Goal: Ask a question: Seek information or help from site administrators or community

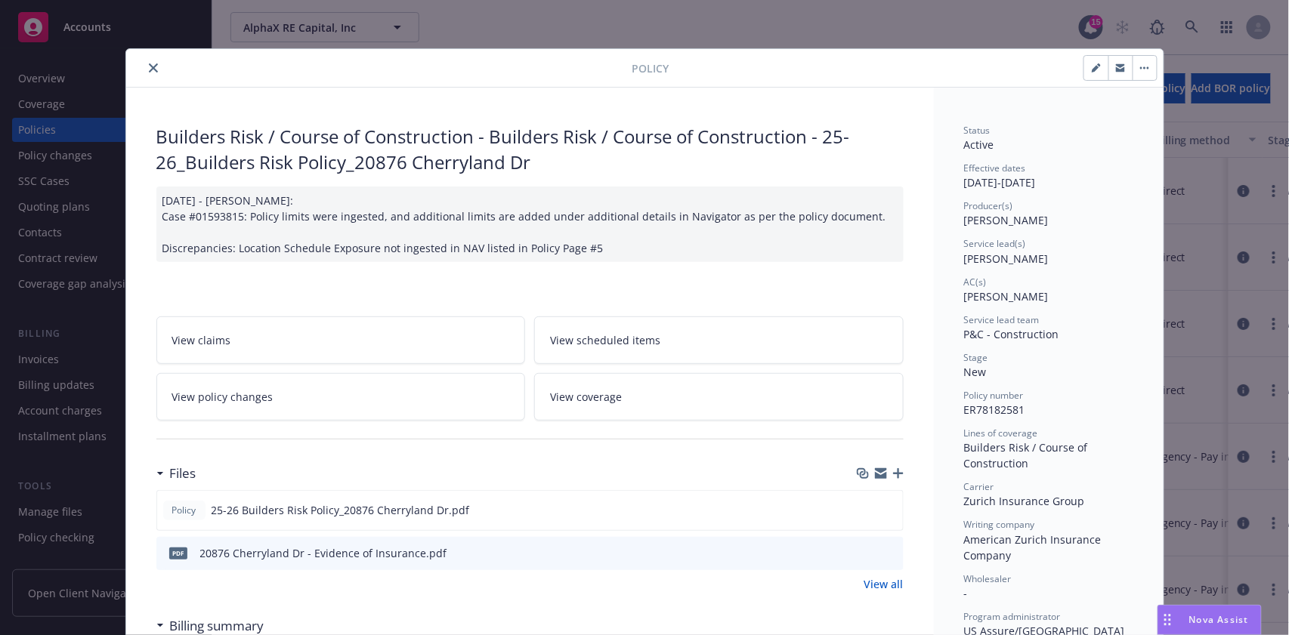
click at [1210, 613] on span "Nova Assist" at bounding box center [1219, 619] width 60 height 13
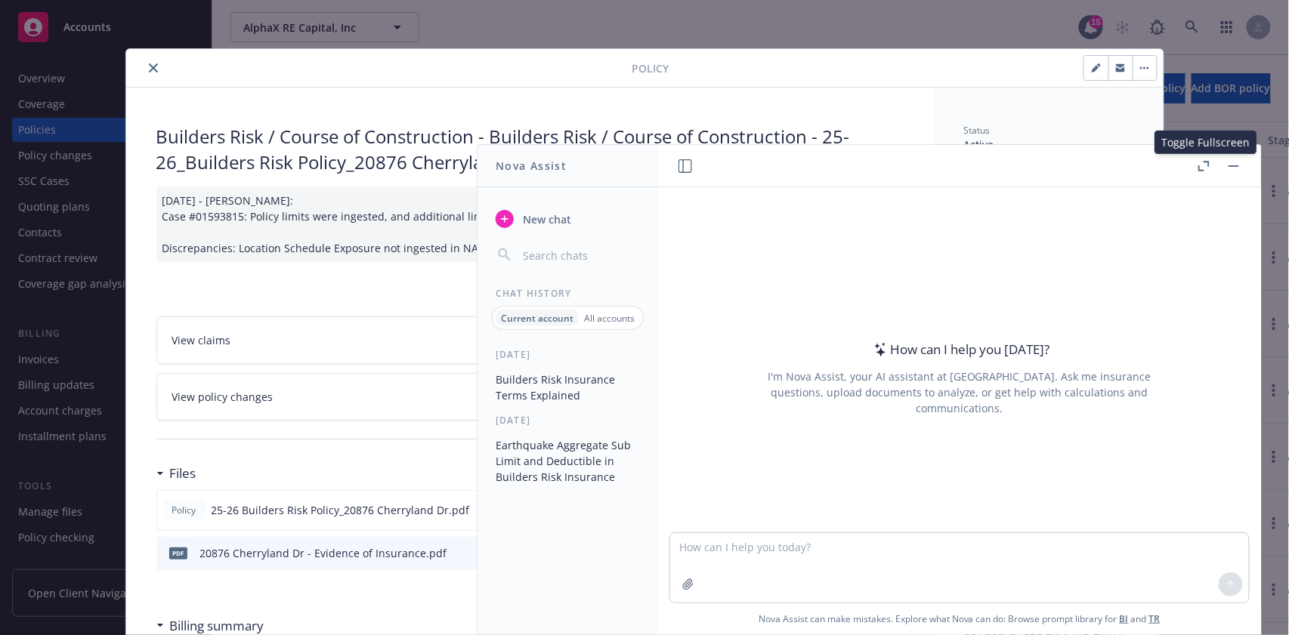
click at [1207, 163] on icon "button" at bounding box center [1203, 166] width 11 height 11
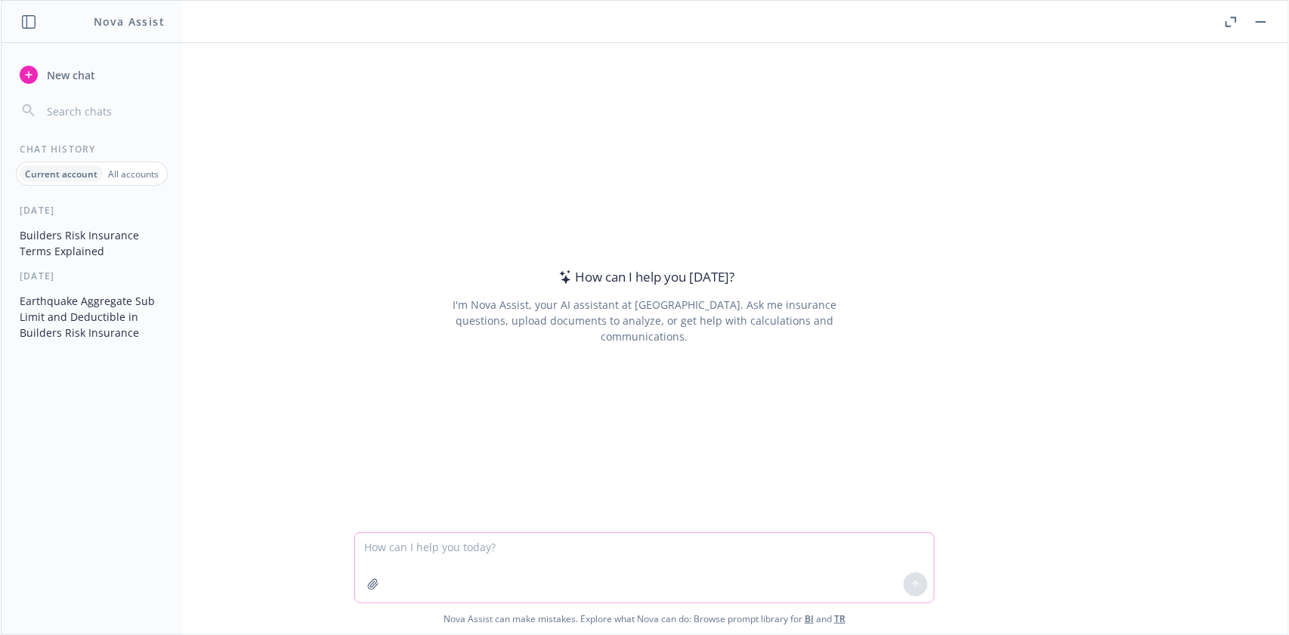
click at [483, 554] on textarea at bounding box center [644, 567] width 579 height 69
click at [436, 552] on textarea at bounding box center [644, 567] width 579 height 69
click at [666, 545] on textarea "In the context of equipment breakdown insurance, define" at bounding box center [644, 567] width 579 height 71
paste textarea "Dependent Property"
type textarea "In the context of equipment breakdown insurance, define Dependent Property"
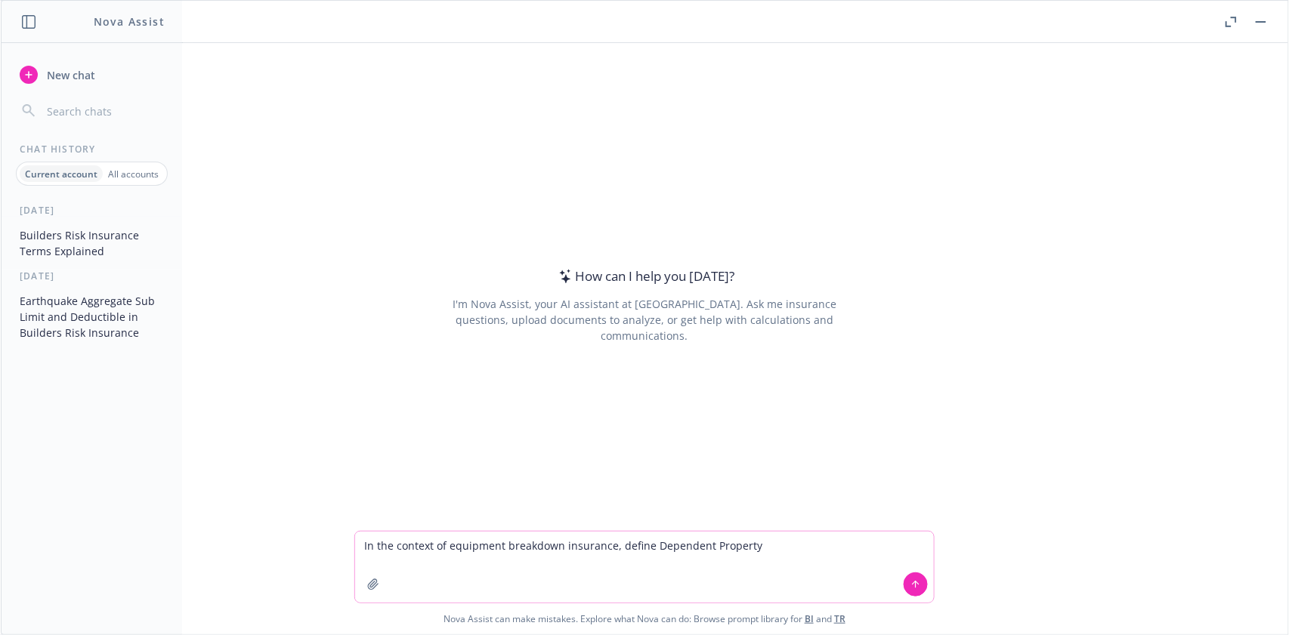
click at [910, 577] on button at bounding box center [915, 585] width 24 height 24
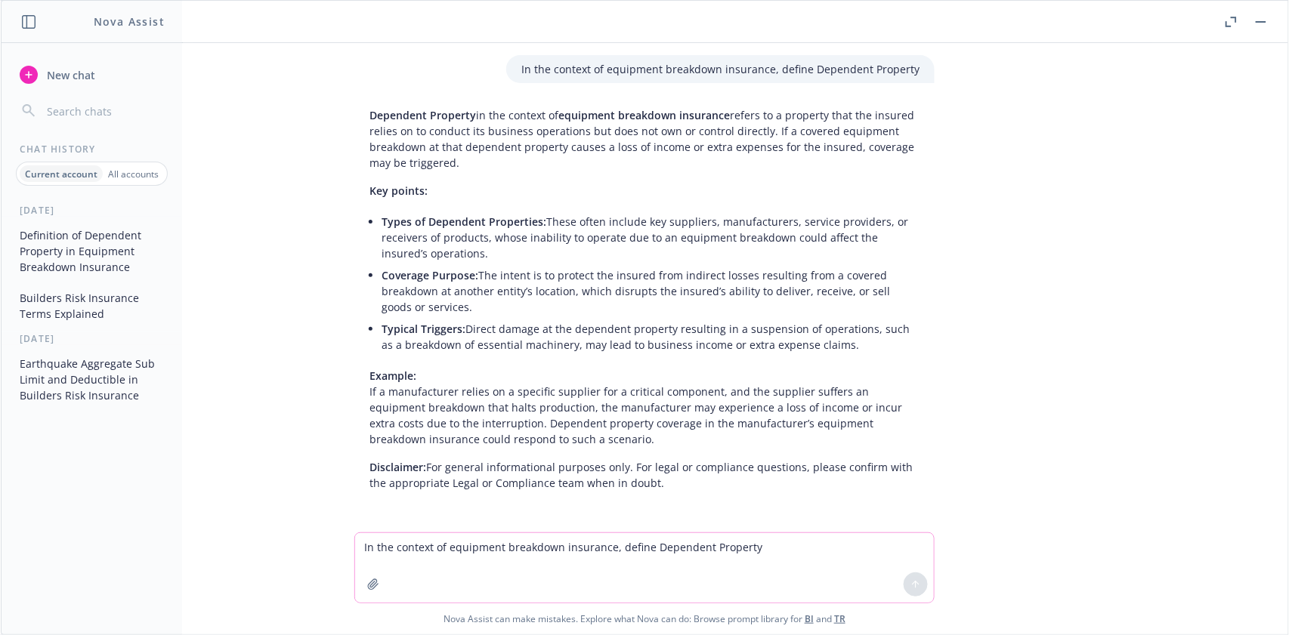
drag, startPoint x: 353, startPoint y: 103, endPoint x: 499, endPoint y: 162, distance: 157.5
click at [499, 162] on div "Dependent Property in the context of equipment breakdown insurance refers to a …" at bounding box center [644, 299] width 580 height 396
copy p "Dependent Property in the context of equipment breakdown insurance refers to a …"
click at [387, 549] on textarea "In the context of equipment breakdown insurance, define Dependent Property" at bounding box center [644, 567] width 579 height 69
type textarea "In the context of equipment breod"
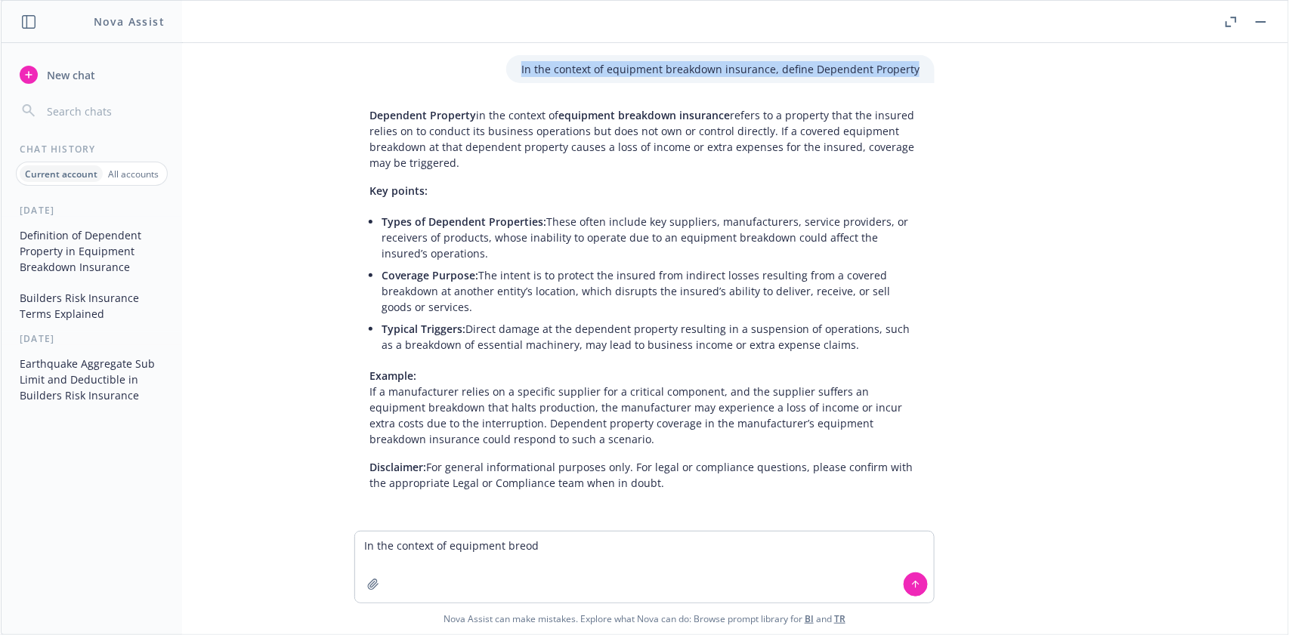
drag, startPoint x: 512, startPoint y: 69, endPoint x: 909, endPoint y: 73, distance: 397.3
click at [909, 73] on div "In the context of equipment breakdown insurance, define Dependent Property" at bounding box center [720, 69] width 428 height 28
copy p "In the context of equipment breakdown insurance, define Dependent Property"
drag, startPoint x: 542, startPoint y: 548, endPoint x: 357, endPoint y: 535, distance: 186.3
click at [357, 535] on textarea "In the context of equipment breod" at bounding box center [644, 567] width 579 height 71
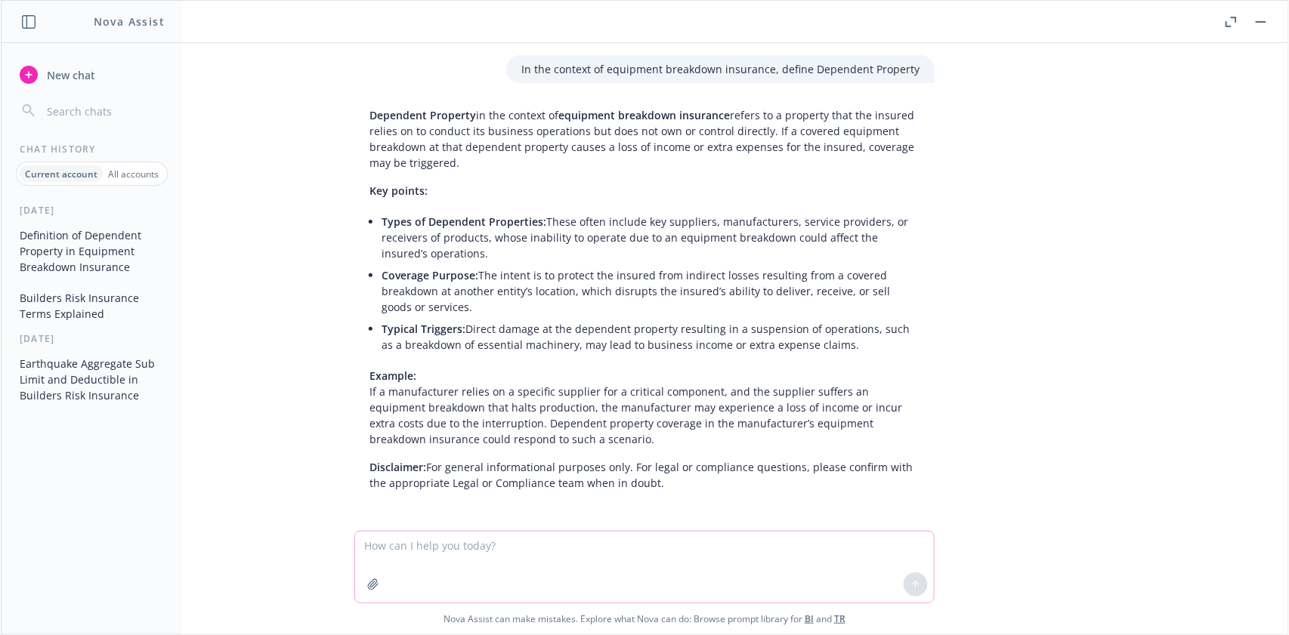
paste textarea "In the context of equipment breakdown insurance, define Dependent Property"
click at [644, 548] on textarea "In the context of equipment breakdown insurance, define Dependent Property" at bounding box center [644, 567] width 579 height 71
click at [708, 538] on textarea "In the context of equipment breakdown insurance, Dependent Property" at bounding box center [644, 567] width 579 height 71
click at [910, 588] on icon at bounding box center [915, 584] width 11 height 11
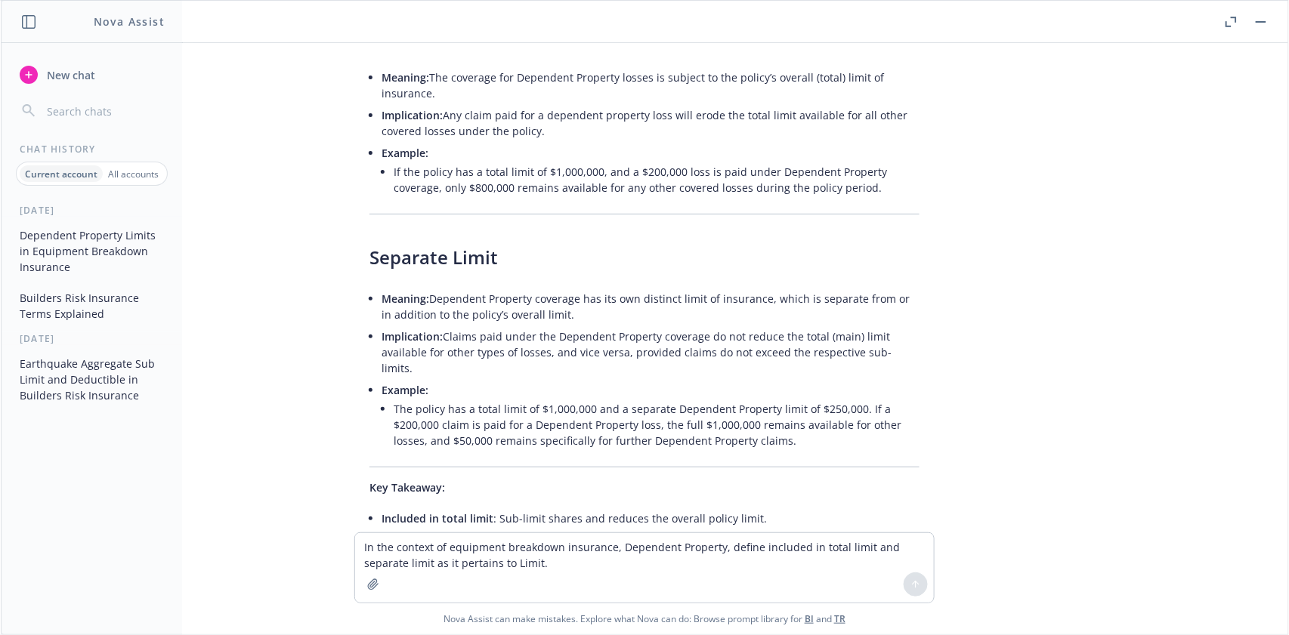
scroll to position [434, 0]
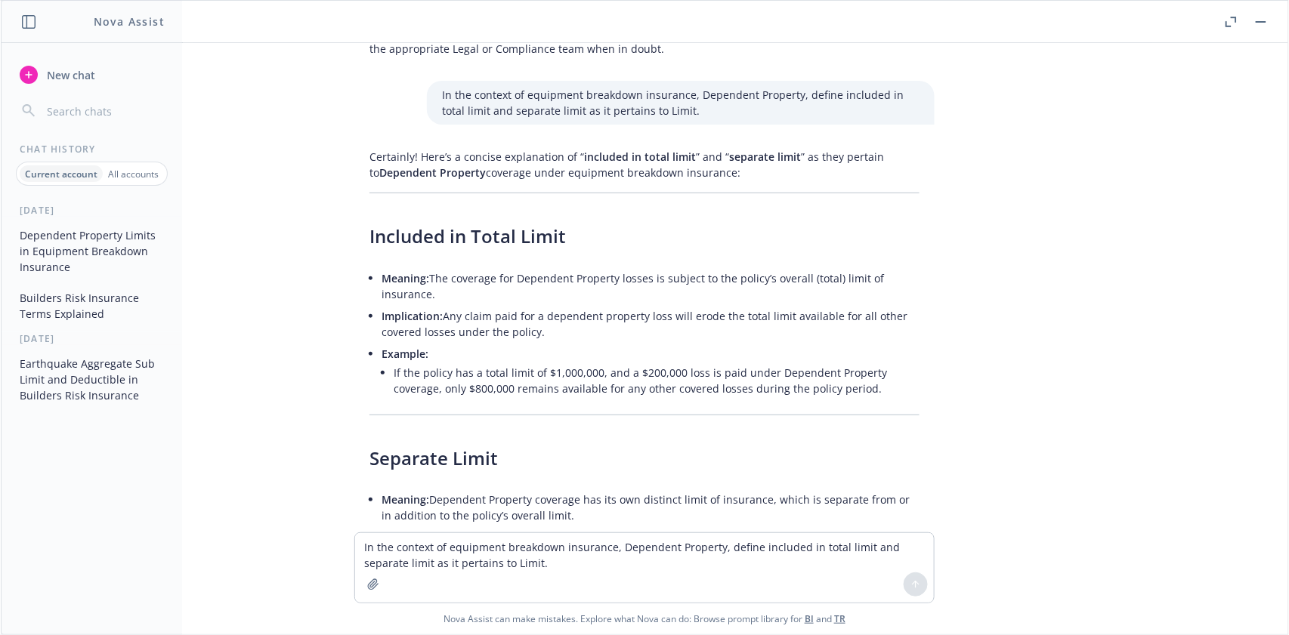
drag, startPoint x: 557, startPoint y: 156, endPoint x: 755, endPoint y: 172, distance: 199.3
click at [755, 172] on p "Certainly! Here’s a concise explanation of “ included in total limit ” and “ se…" at bounding box center [644, 165] width 550 height 32
copy p "“ included in total limit ” and “ separate limit ” as they pertain to Dependent…"
drag, startPoint x: 417, startPoint y: 274, endPoint x: 458, endPoint y: 295, distance: 46.6
click at [458, 295] on li "Meaning: The coverage for Dependent Property losses is subject to the policy’s …" at bounding box center [650, 286] width 538 height 38
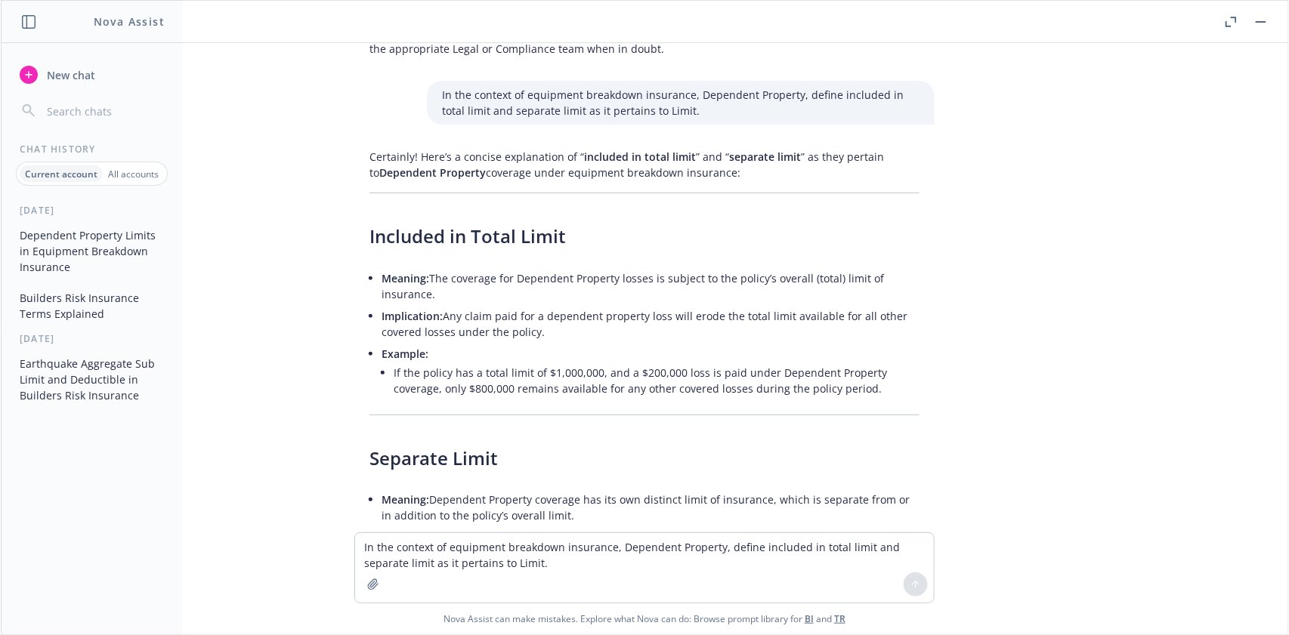
copy li "The coverage for Dependent Property losses is subject to the policy’s overall (…"
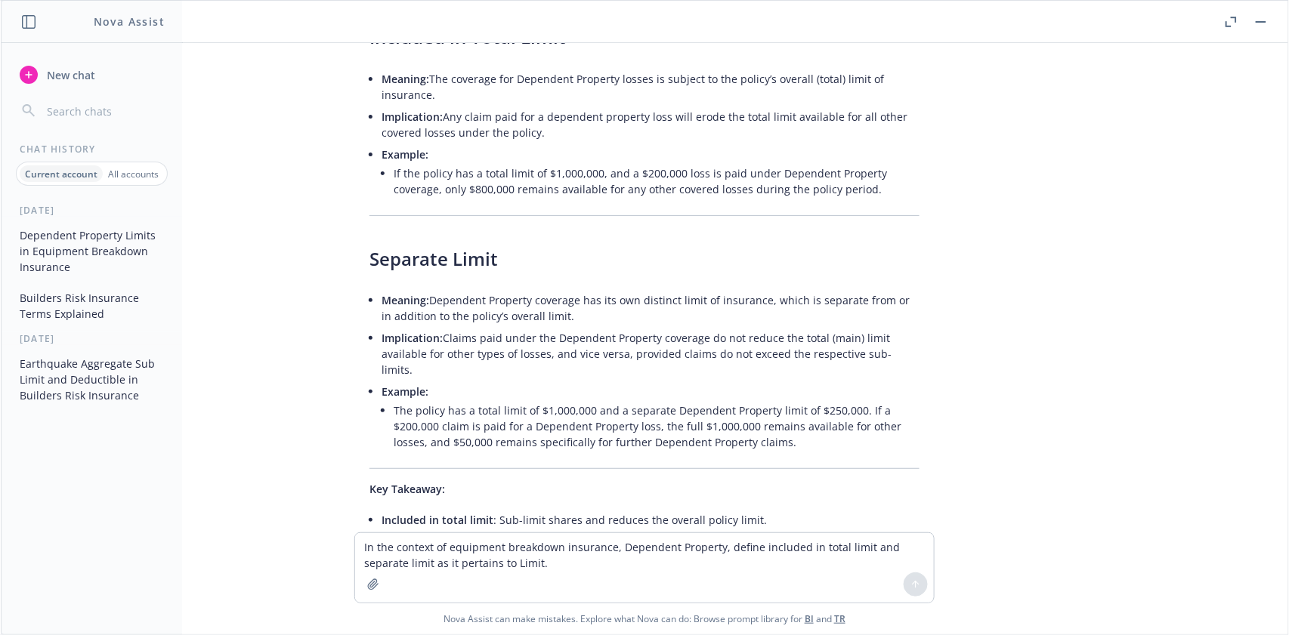
scroll to position [635, 0]
drag, startPoint x: 417, startPoint y: 292, endPoint x: 569, endPoint y: 315, distance: 153.5
click at [569, 315] on li "Meaning: Dependent Property coverage has its own distinct limit of insurance, w…" at bounding box center [650, 307] width 538 height 38
copy li "Dependent Property coverage has its own distinct limit of insurance, which is s…"
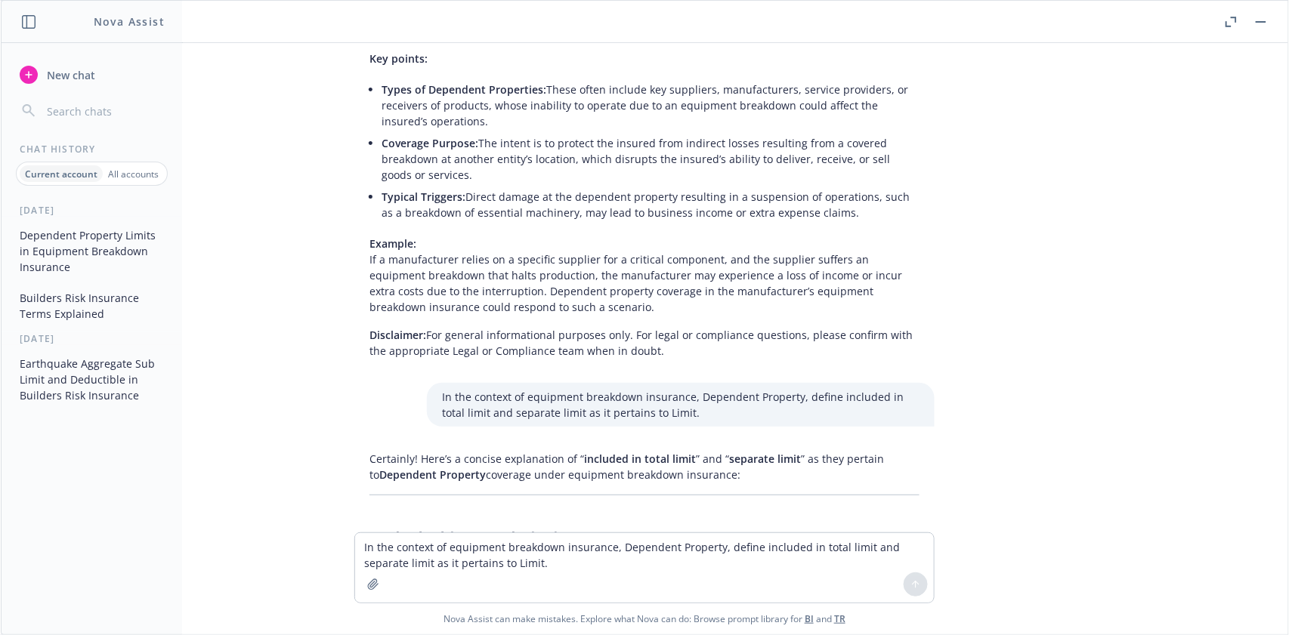
scroll to position [0, 0]
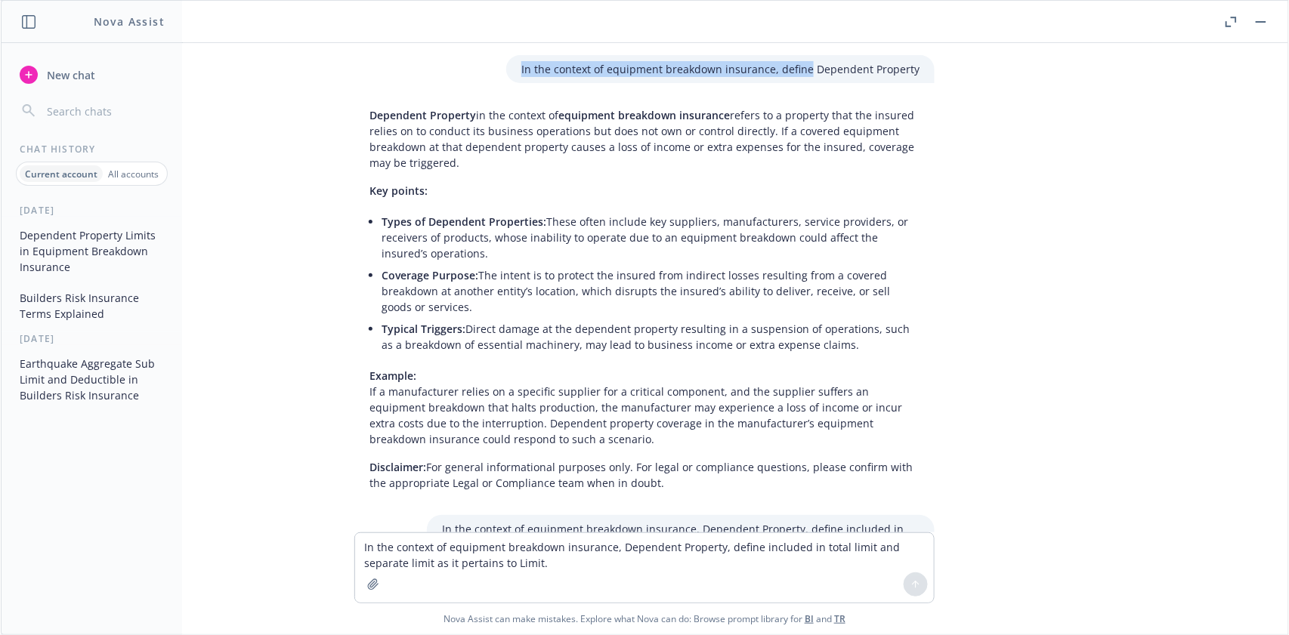
drag, startPoint x: 513, startPoint y: 67, endPoint x: 803, endPoint y: 60, distance: 290.1
click at [802, 60] on div "In the context of equipment breakdown insurance, define Dependent Property" at bounding box center [720, 69] width 428 height 28
drag, startPoint x: 563, startPoint y: 73, endPoint x: 409, endPoint y: 541, distance: 492.8
click at [409, 541] on textarea "In the context of equipment breakdown insurance, Dependent Property, define inc…" at bounding box center [644, 567] width 579 height 69
paste textarea "Dependent Property coverage has its own distinct limit of insurance, which is s…"
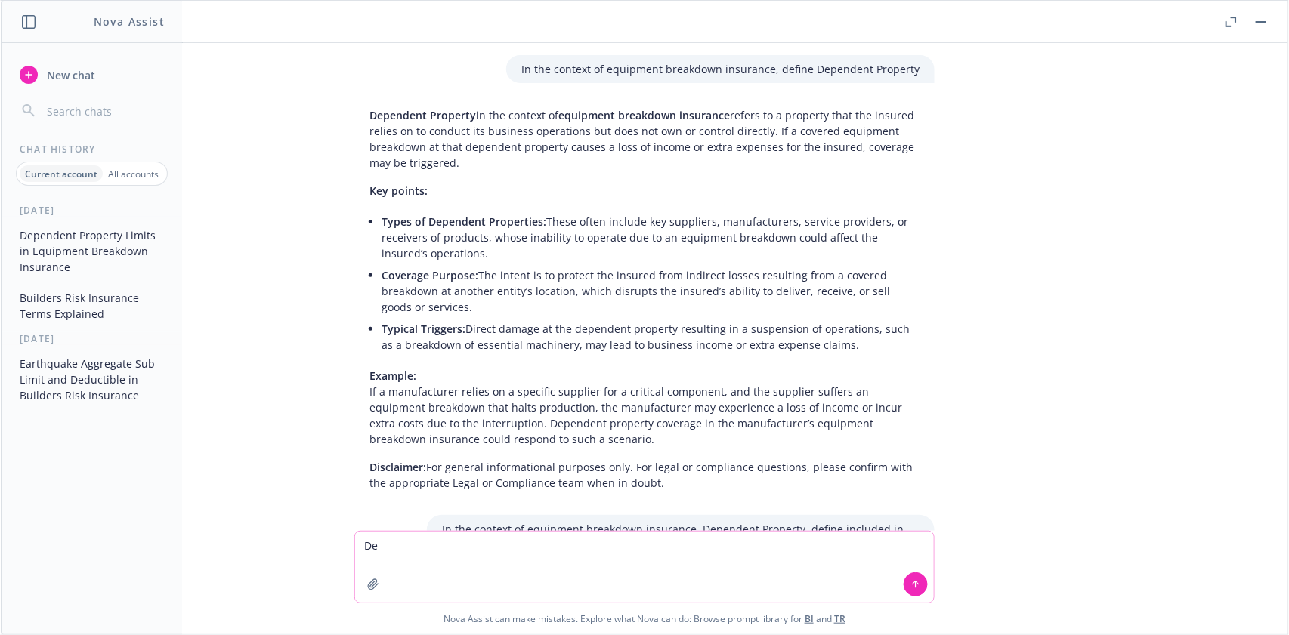
type textarea "D"
click at [966, 195] on div "In the context of equipment breakdown insurance, define Dependent Property Depe…" at bounding box center [644, 287] width 1287 height 488
drag, startPoint x: 505, startPoint y: 60, endPoint x: 798, endPoint y: 78, distance: 293.6
click at [798, 78] on div "In the context of equipment breakdown insurance, define Dependent Property" at bounding box center [720, 69] width 428 height 28
copy p "In the context of equipment breakdown insurance, define"
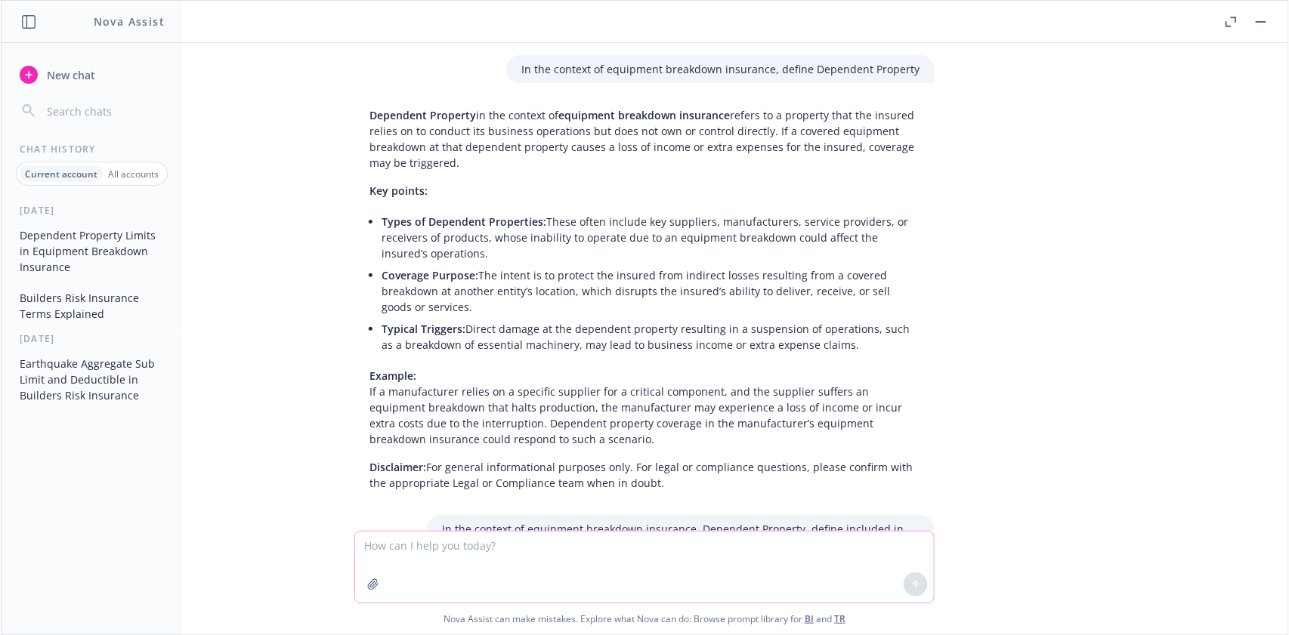
click at [369, 555] on textarea at bounding box center [644, 567] width 579 height 71
paste textarea "In the context of equipment breakdown insurance, define"
click at [659, 545] on textarea "In the context of equipment breakdown insurance, define" at bounding box center [644, 567] width 579 height 71
paste textarea "EDP Equipment"
click at [913, 587] on icon at bounding box center [915, 584] width 11 height 11
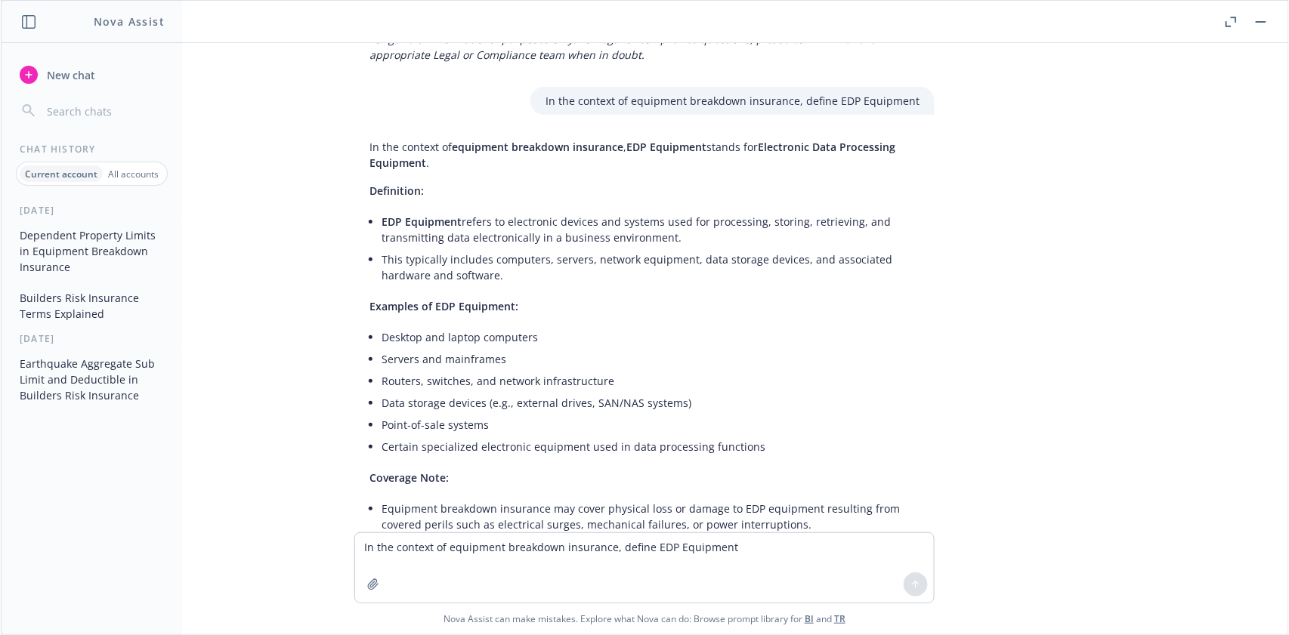
scroll to position [1089, 0]
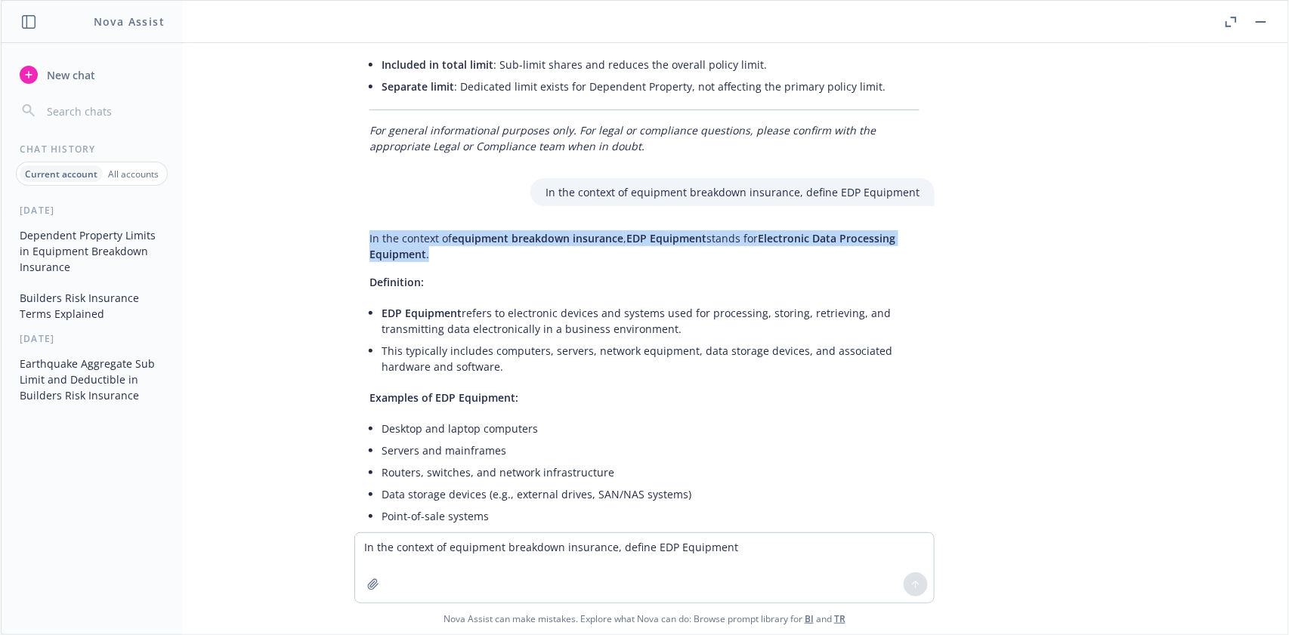
drag, startPoint x: 350, startPoint y: 217, endPoint x: 463, endPoint y: 234, distance: 113.9
click at [463, 234] on div "In the context of equipment breakdown insurance , EDP Equipment stands for Elec…" at bounding box center [644, 469] width 580 height 490
copy p "In the context of equipment breakdown insurance , EDP Equipment stands for Elec…"
drag, startPoint x: 370, startPoint y: 294, endPoint x: 702, endPoint y: 309, distance: 332.7
click at [702, 309] on li "EDP Equipment refers to electronic devices and systems used for processing, sto…" at bounding box center [650, 321] width 538 height 38
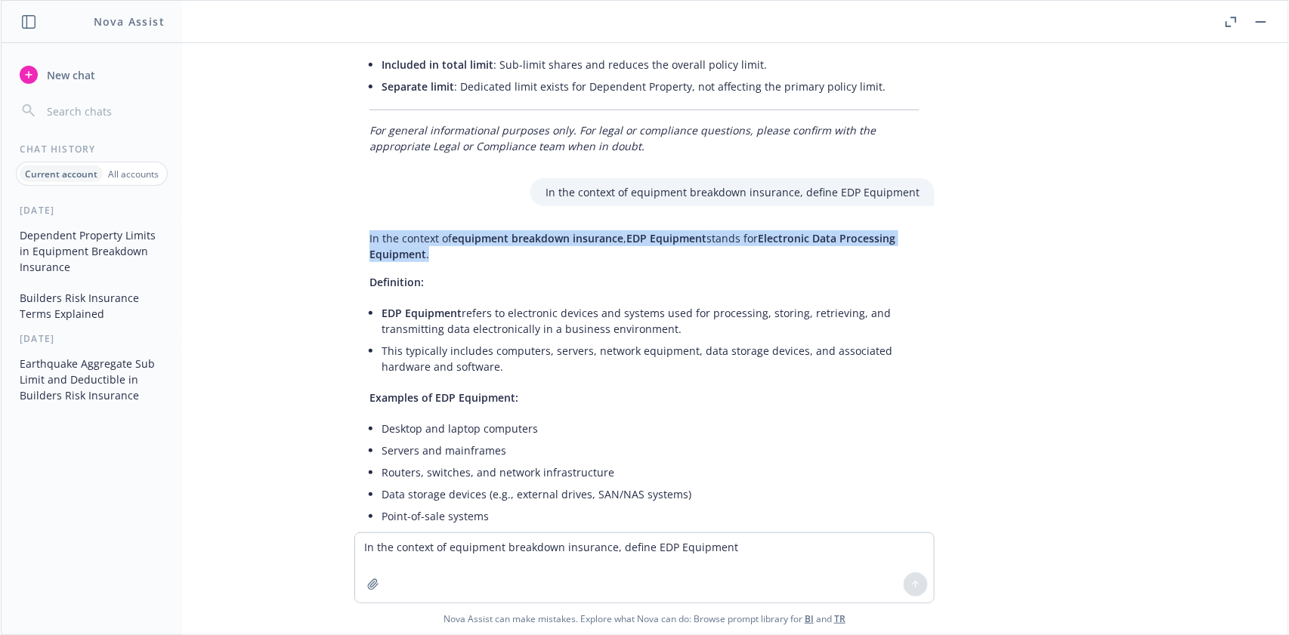
click at [702, 309] on li "EDP Equipment refers to electronic devices and systems used for processing, sto…" at bounding box center [650, 321] width 538 height 38
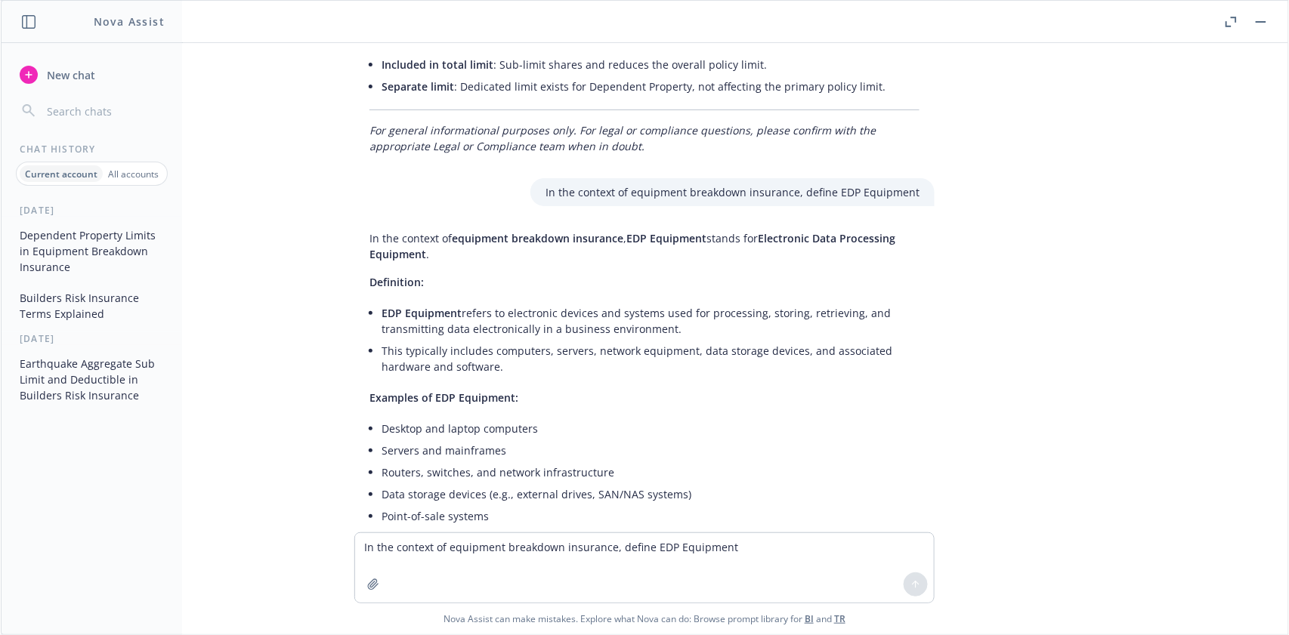
drag, startPoint x: 366, startPoint y: 294, endPoint x: 684, endPoint y: 308, distance: 317.6
click at [683, 308] on li "EDP Equipment refers to electronic devices and systems used for processing, sto…" at bounding box center [650, 321] width 538 height 38
copy li "EDP Equipment refers to electronic devices and systems used for processing, sto…"
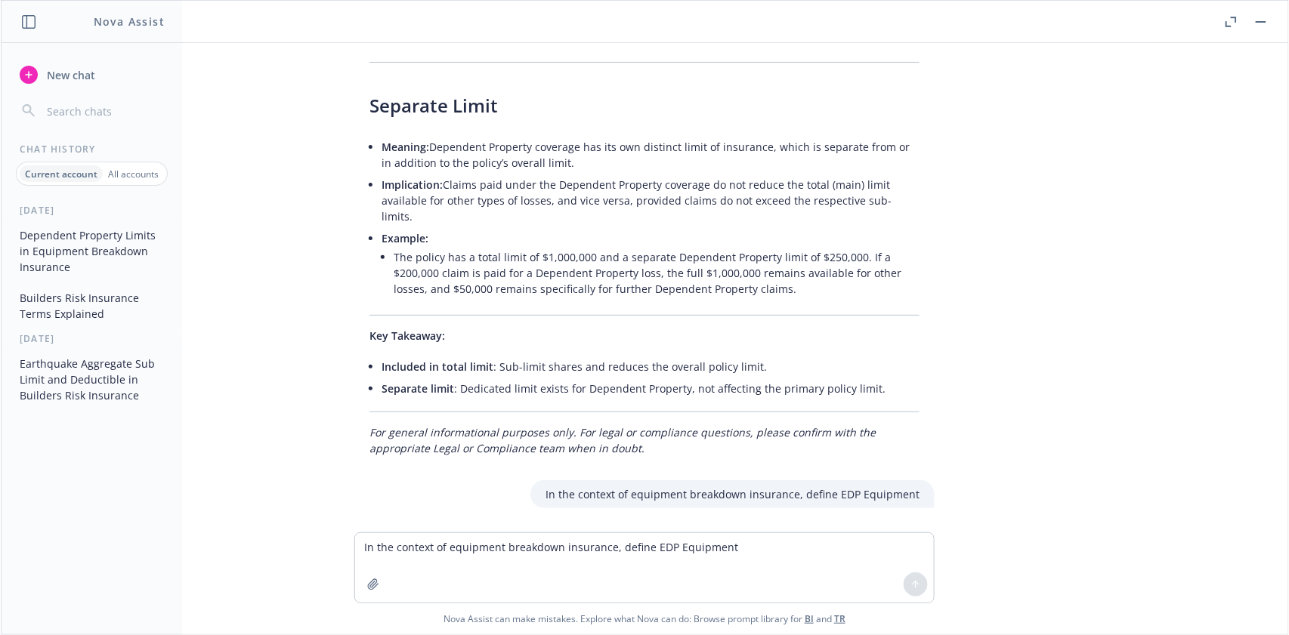
scroll to position [888, 0]
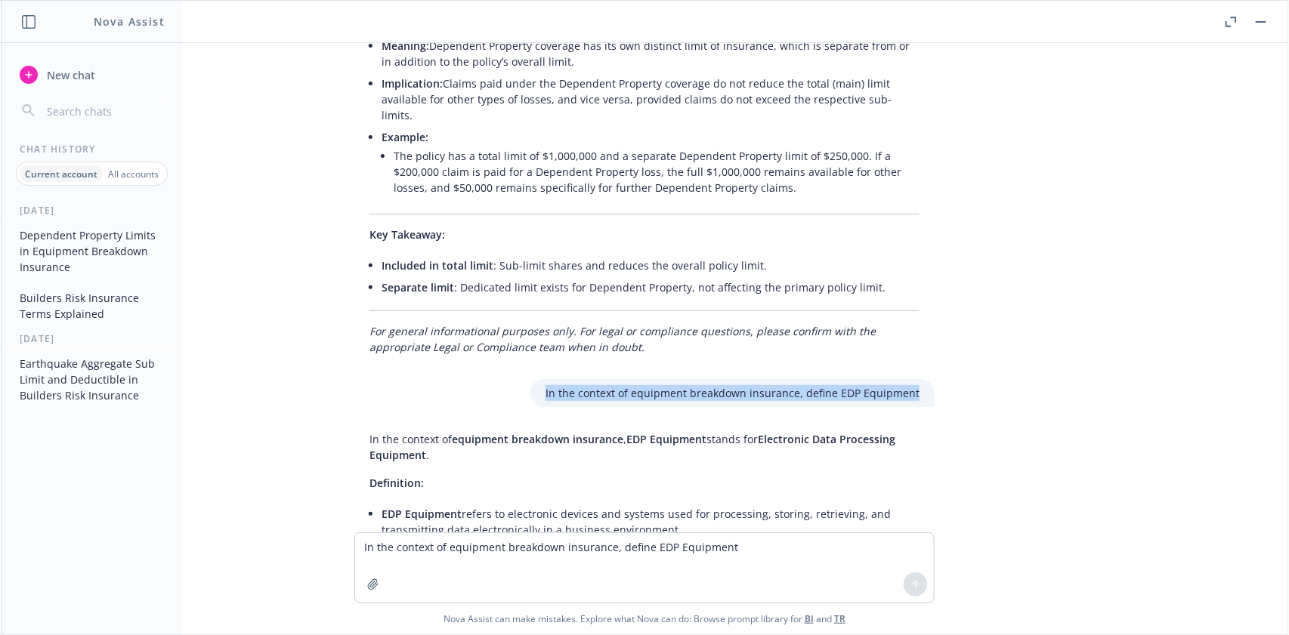
drag, startPoint x: 520, startPoint y: 375, endPoint x: 915, endPoint y: 387, distance: 396.0
click at [915, 387] on div "In the context of equipment breakdown insurance, define EDP Equipment" at bounding box center [644, 393] width 604 height 28
copy p "In the context of equipment breakdown insurance, define EDP Equipment"
click at [375, 551] on textarea "In the context of equipment breakdown insurance, define EDP Equipment" at bounding box center [644, 567] width 579 height 69
paste textarea
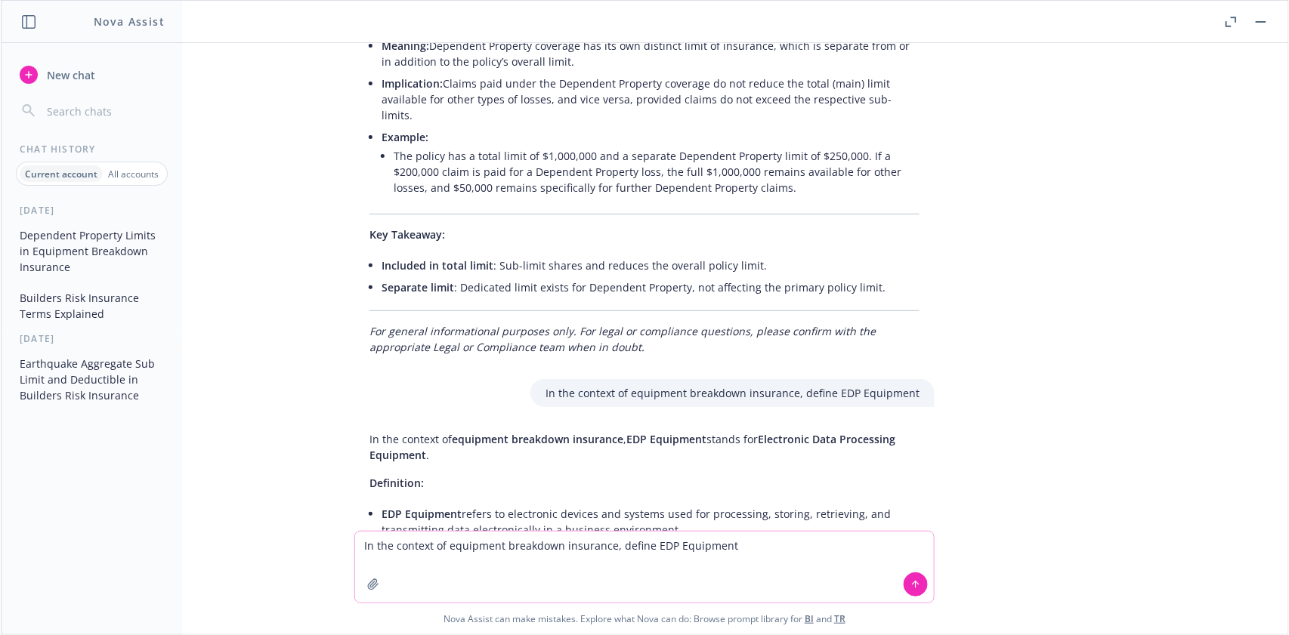
click at [641, 546] on textarea "In the context of equipment breakdown insurance, define EDP Equipment" at bounding box center [644, 567] width 579 height 71
click at [695, 546] on textarea "In the context of equipment breakdown insurance, EDP Equipment" at bounding box center [644, 567] width 579 height 71
click at [910, 582] on icon at bounding box center [915, 584] width 11 height 11
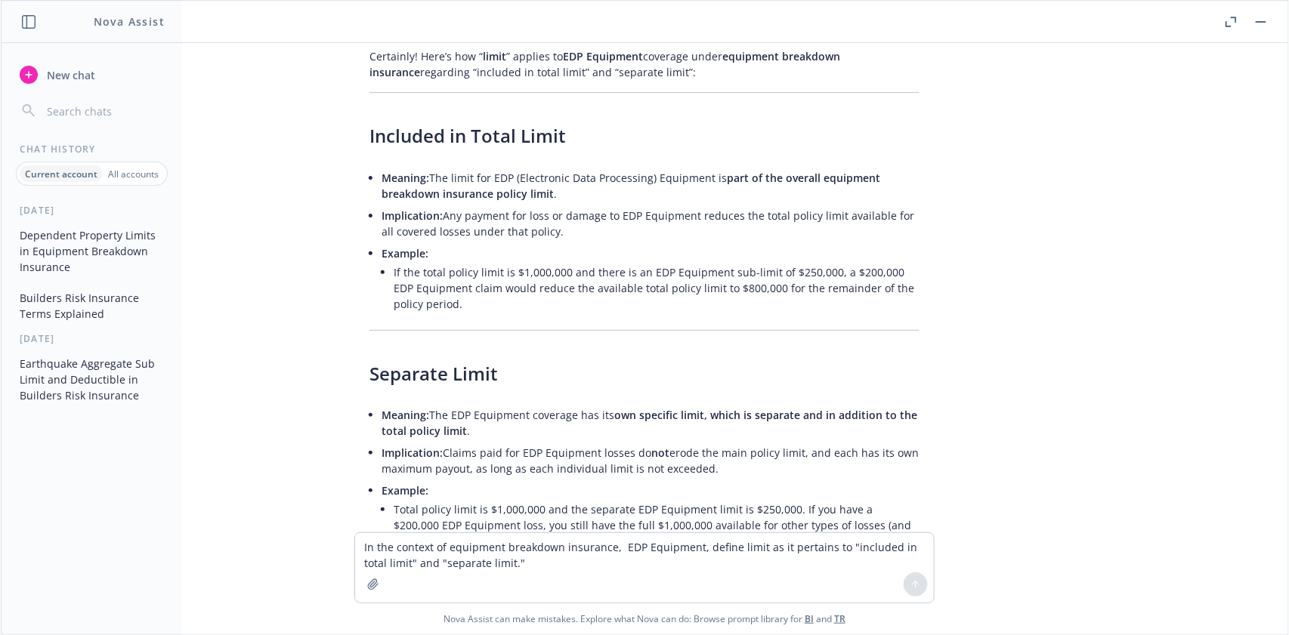
scroll to position [1640, 0]
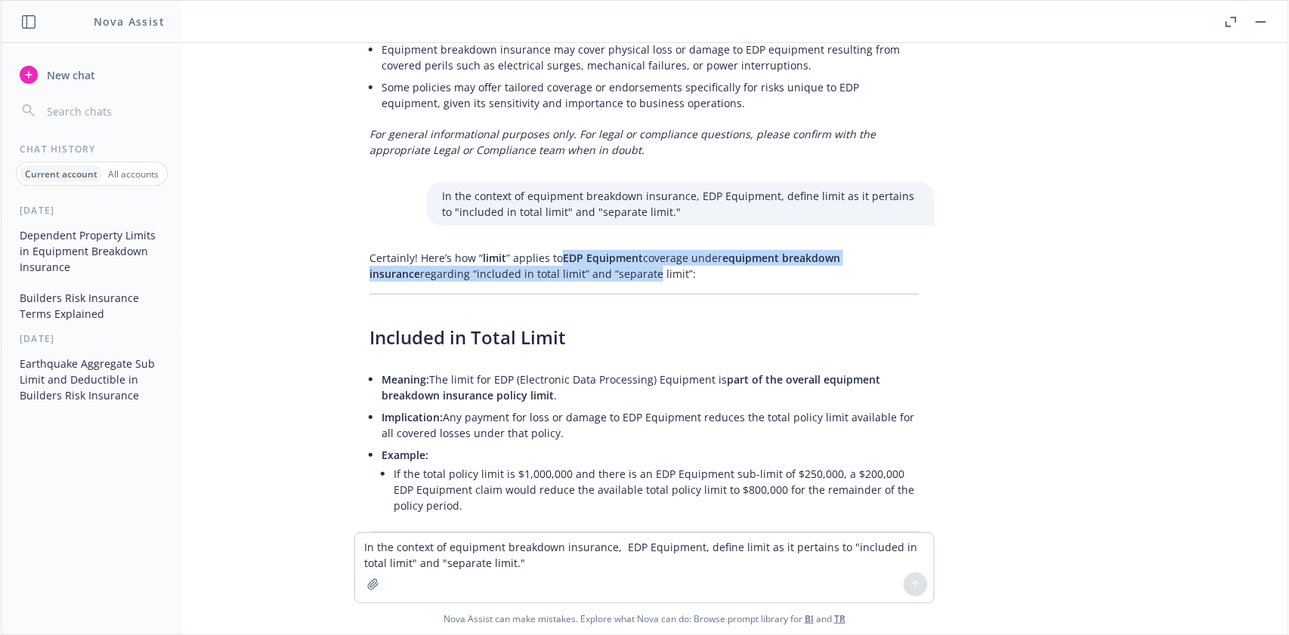
drag, startPoint x: 547, startPoint y: 241, endPoint x: 583, endPoint y: 252, distance: 38.0
click at [583, 252] on p "Certainly! Here’s how “ limit ” applies to EDP Equipment coverage under equipme…" at bounding box center [644, 266] width 550 height 32
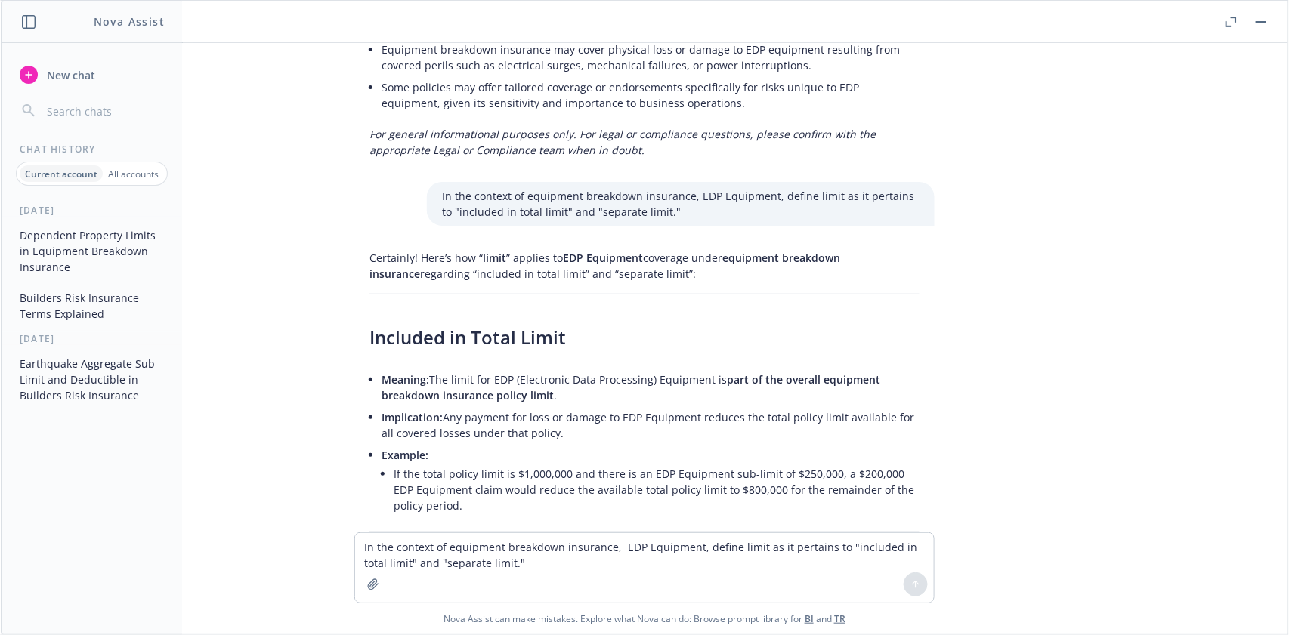
click at [654, 264] on p "Certainly! Here’s how “ limit ” applies to EDP Equipment coverage under equipme…" at bounding box center [644, 266] width 550 height 32
click at [442, 188] on p "In the context of equipment breakdown insurance, EDP Equipment, define limit as…" at bounding box center [680, 204] width 477 height 32
click at [550, 193] on p "In the context of equipment breakdown insurance, EDP Equipment, define limit as…" at bounding box center [680, 204] width 477 height 32
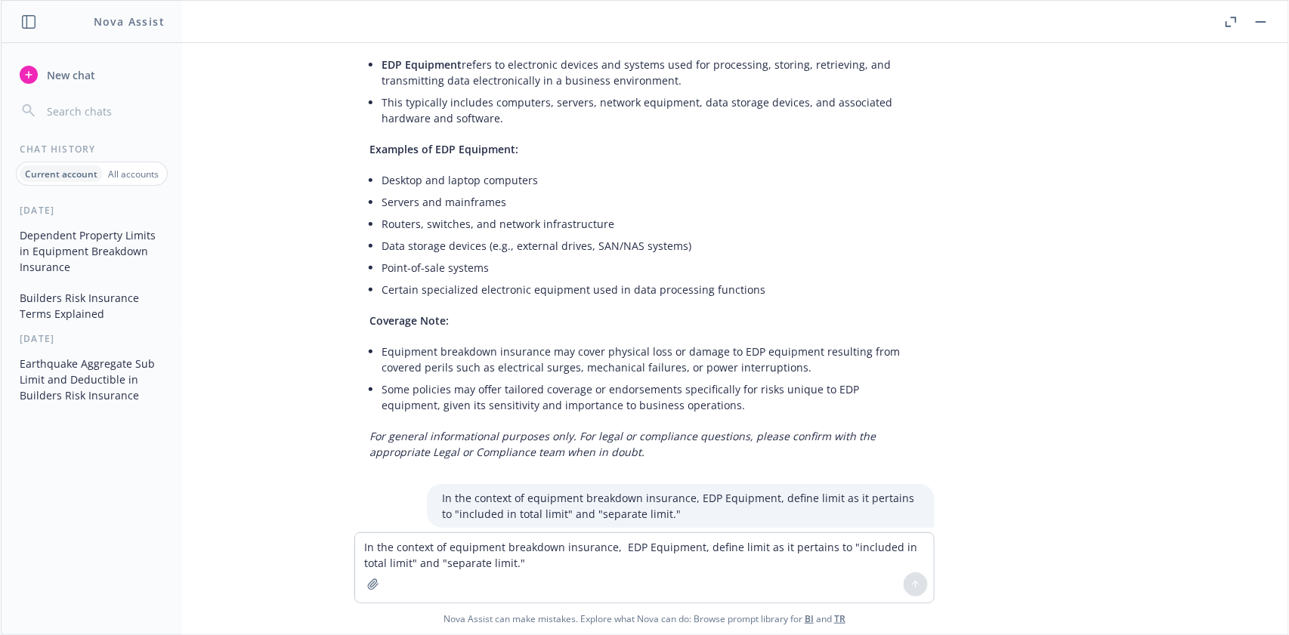
scroll to position [1136, 0]
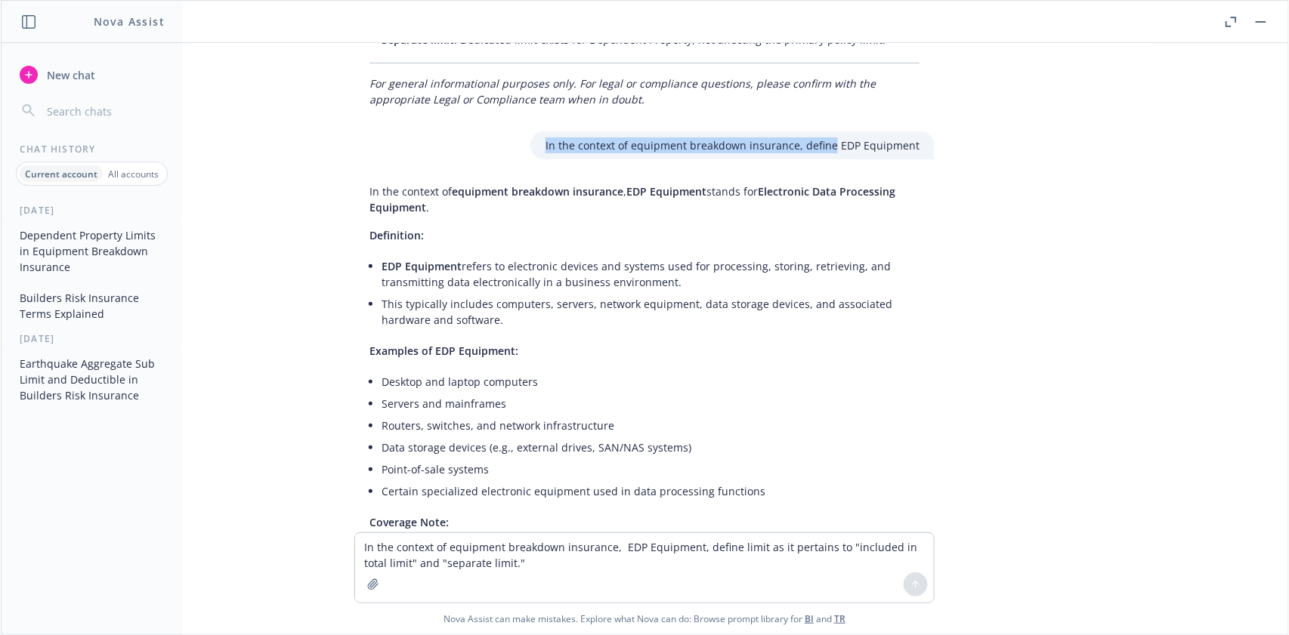
drag, startPoint x: 538, startPoint y: 125, endPoint x: 826, endPoint y: 133, distance: 287.9
click at [826, 133] on div "In the context of equipment breakdown insurance, define EDP Equipment" at bounding box center [732, 145] width 404 height 28
copy p "In the context of equipment breakdown insurance, define"
click at [395, 543] on textarea "In the context of equipment breakdown insurance, EDP Equipment, define limit as…" at bounding box center [644, 567] width 579 height 69
paste textarea "define"
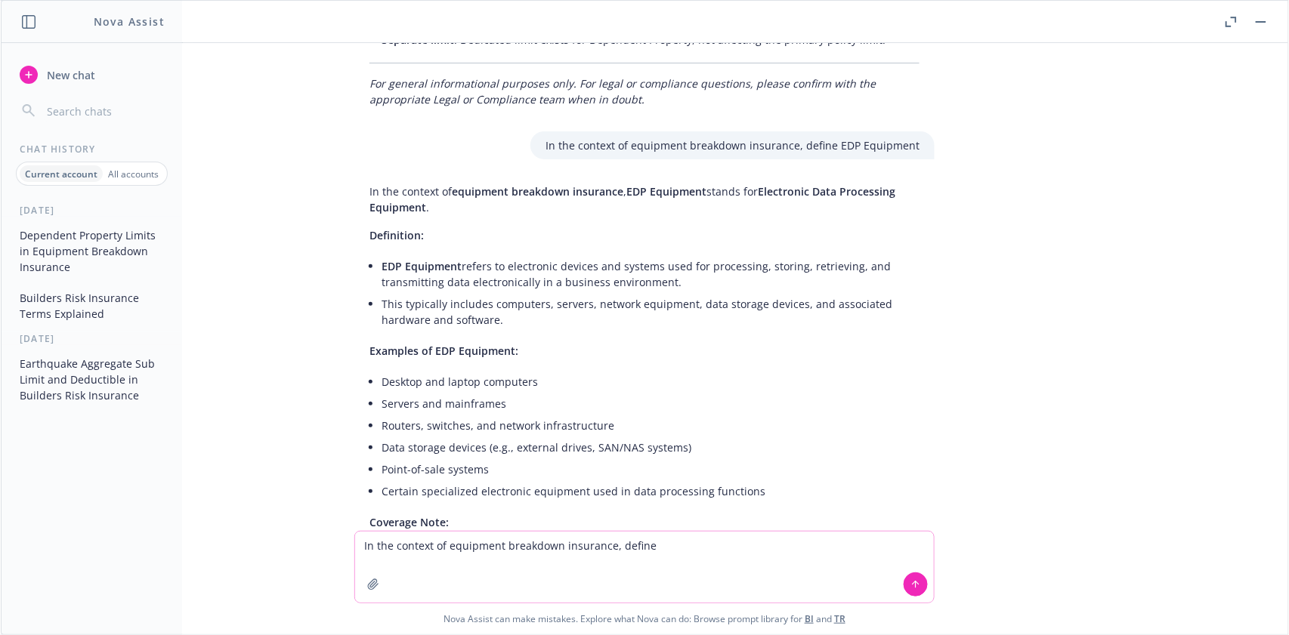
click at [659, 548] on textarea "In the context of equipment breakdown insurance, define" at bounding box center [644, 567] width 579 height 71
paste textarea "EDP Media"
click at [903, 585] on button at bounding box center [915, 585] width 24 height 24
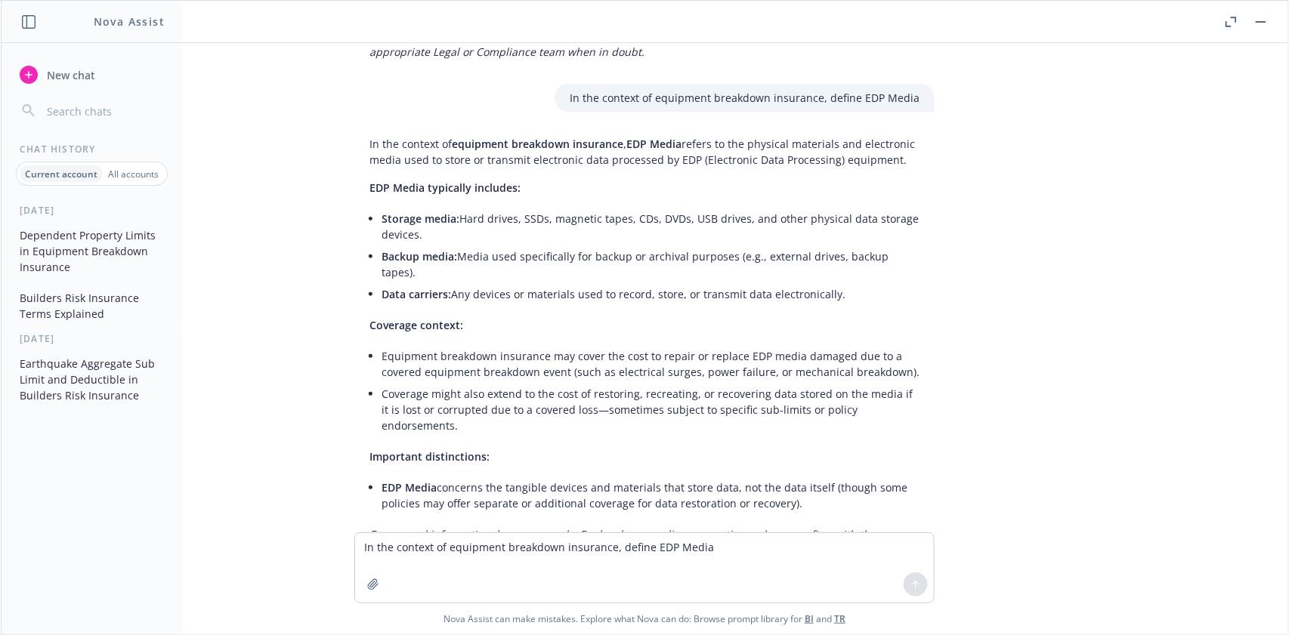
scroll to position [2510, 0]
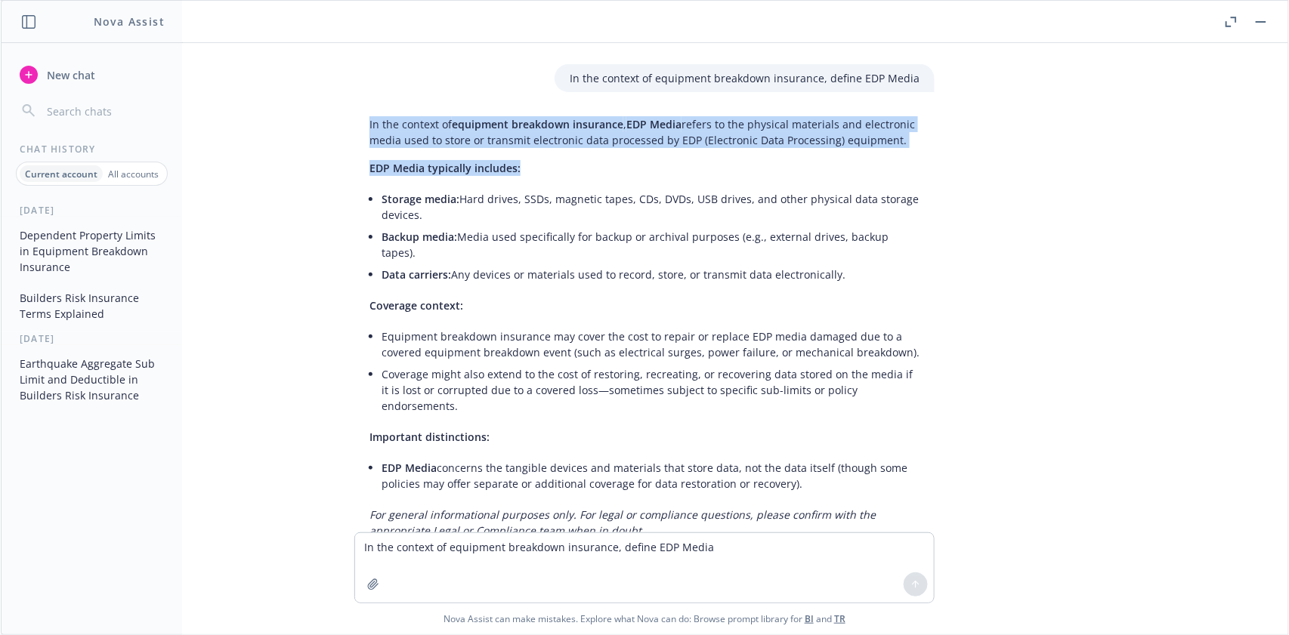
drag, startPoint x: 353, startPoint y: 103, endPoint x: 903, endPoint y: 138, distance: 550.2
click at [903, 138] on div "In the context of equipment breakdown insurance , EDP Media refers to the physi…" at bounding box center [644, 327] width 580 height 434
click at [913, 135] on div "In the context of equipment breakdown insurance , EDP Media refers to the physi…" at bounding box center [644, 327] width 580 height 434
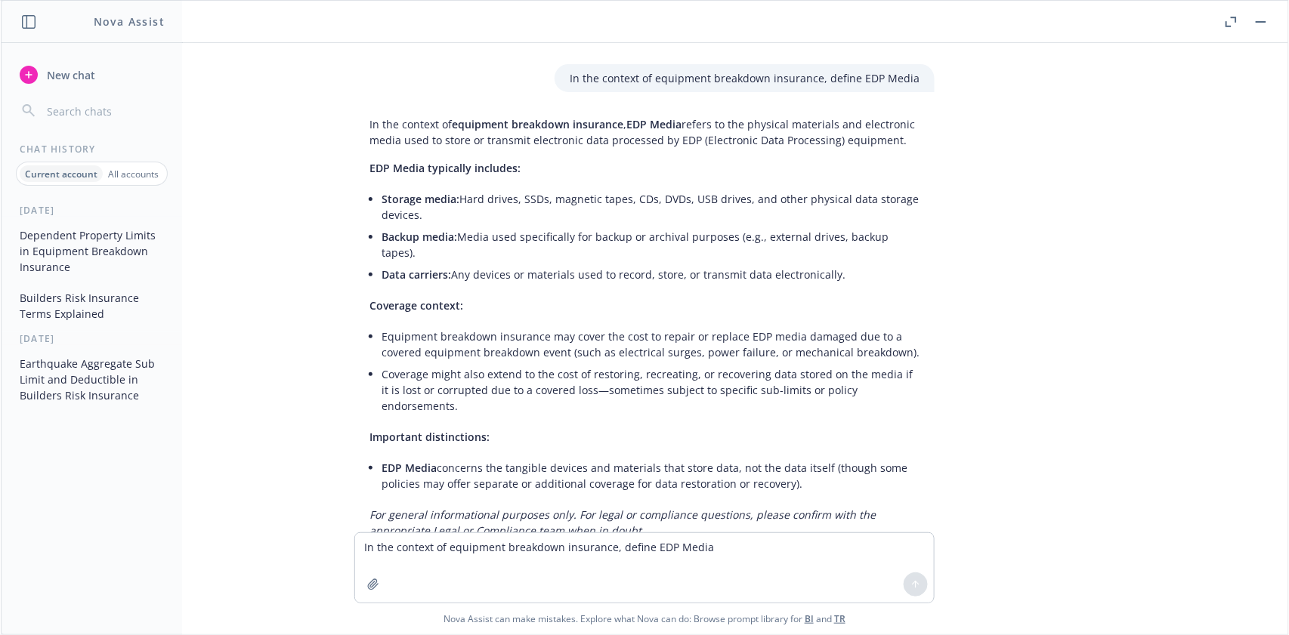
drag, startPoint x: 358, startPoint y: 102, endPoint x: 897, endPoint y: 121, distance: 539.6
click at [897, 121] on div "In the context of equipment breakdown insurance , EDP Media refers to the physi…" at bounding box center [644, 327] width 604 height 434
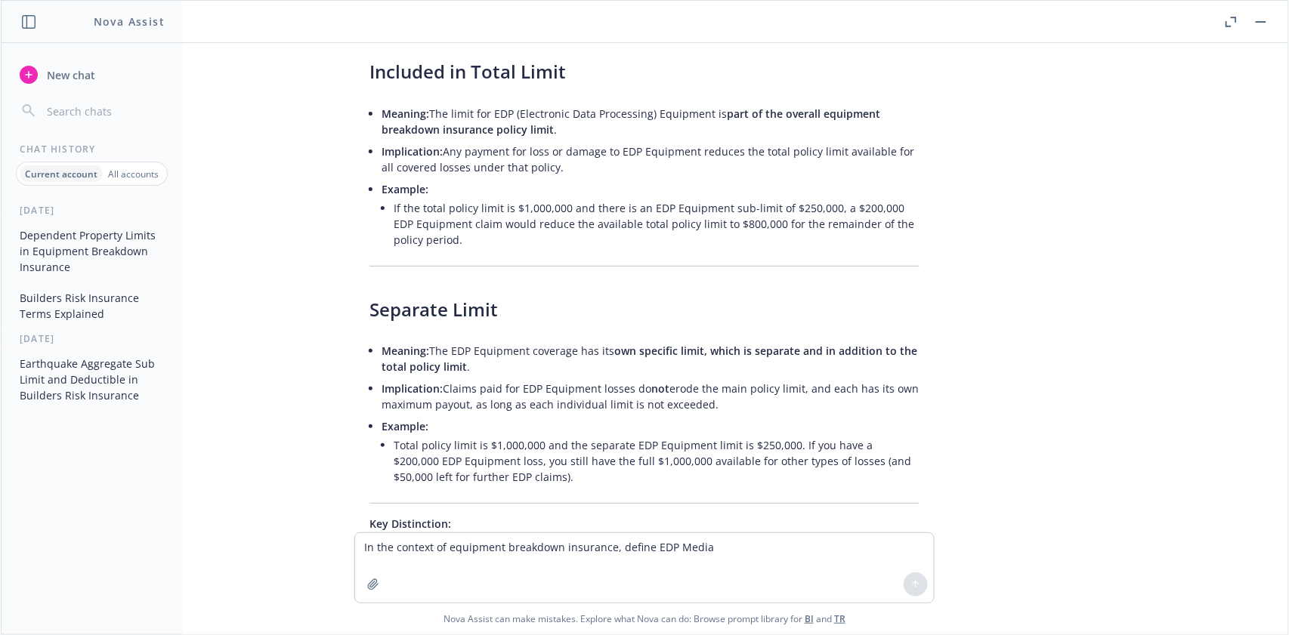
scroll to position [1704, 0]
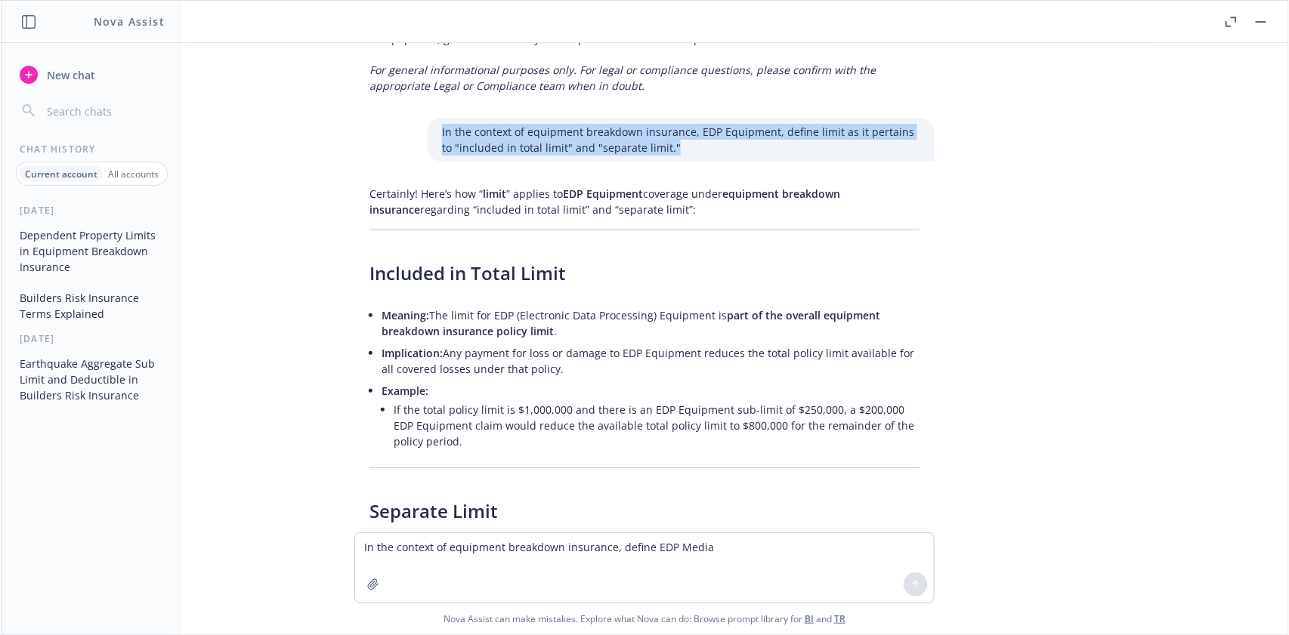
drag, startPoint x: 417, startPoint y: 111, endPoint x: 683, endPoint y: 133, distance: 266.8
click at [682, 133] on div "In the context of equipment breakdown insurance, EDP Equipment, define limit as…" at bounding box center [681, 140] width 508 height 44
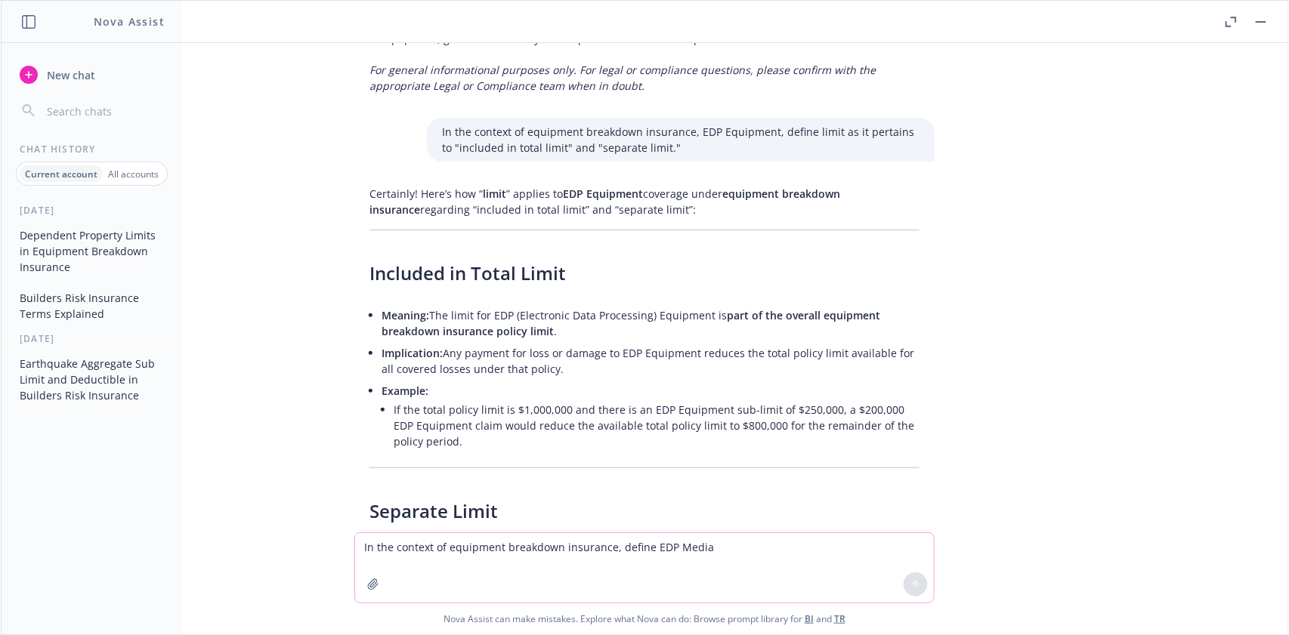
click at [407, 545] on textarea "In the context of equipment breakdown insurance, define EDP Media" at bounding box center [644, 567] width 579 height 69
paste textarea "EDP Equipment, define limit as it pertains to "included in total limit" and "se…"
click at [687, 545] on textarea "In the context of equipment breakdown insurance, EDP Equipment, define limit as…" at bounding box center [644, 567] width 579 height 71
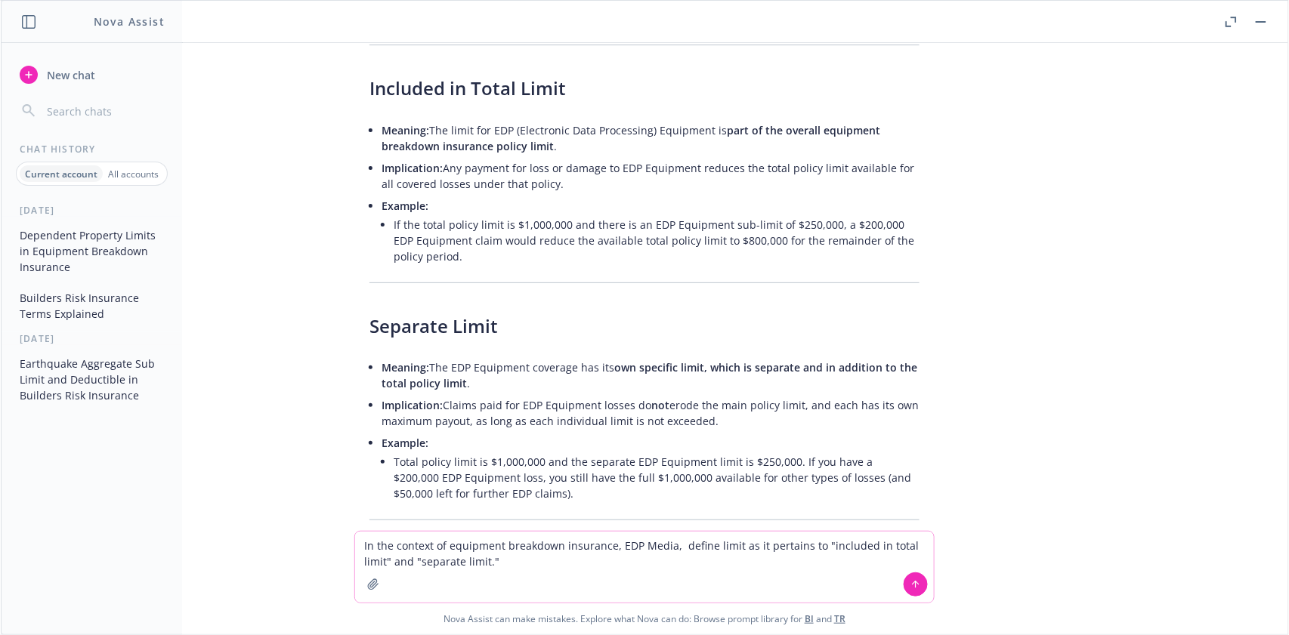
scroll to position [1906, 0]
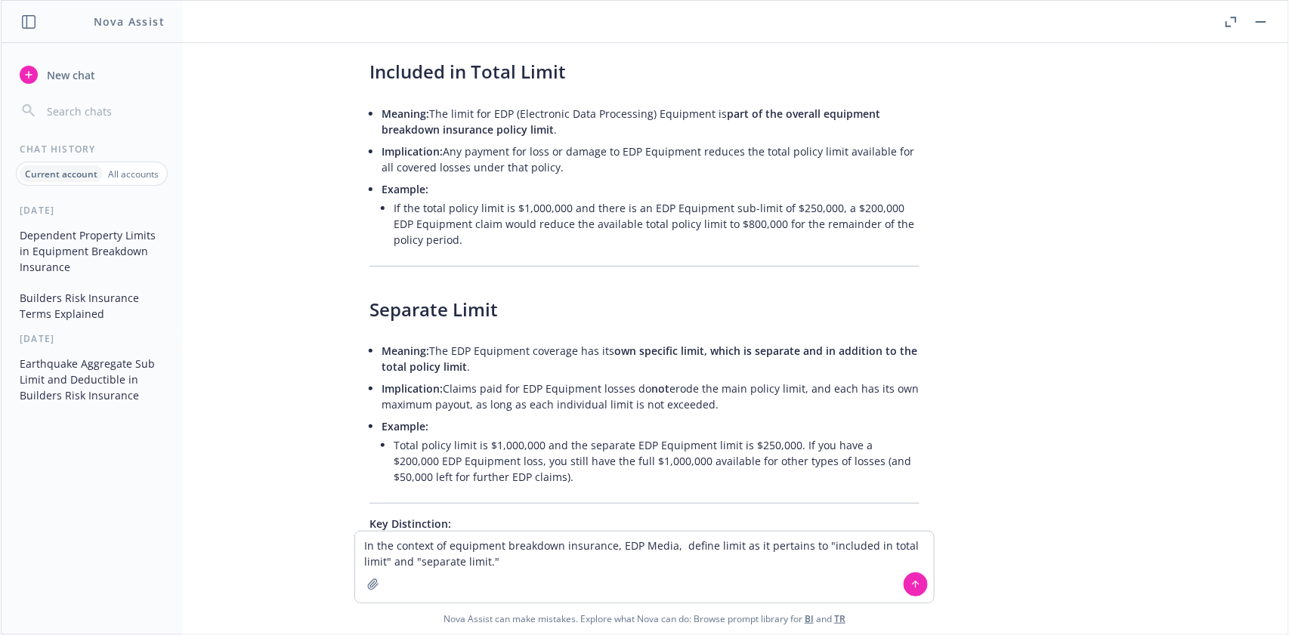
click at [915, 588] on icon at bounding box center [915, 585] width 0 height 6
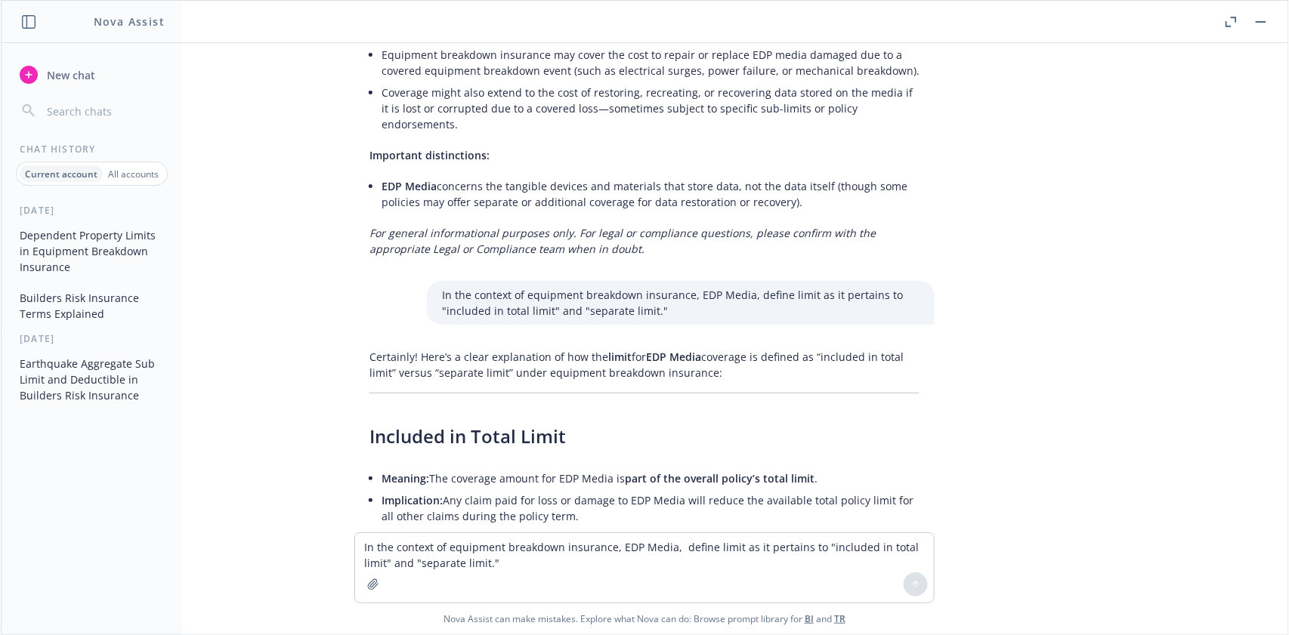
scroll to position [2783, 0]
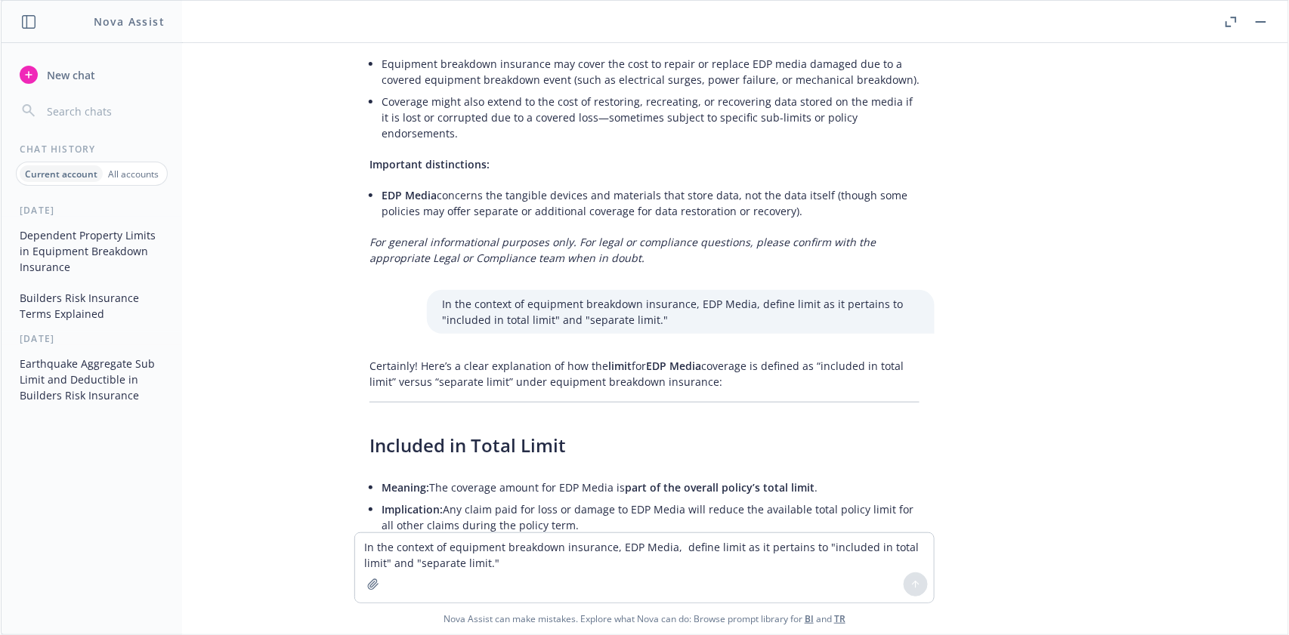
drag, startPoint x: 571, startPoint y: 317, endPoint x: 894, endPoint y: 343, distance: 323.5
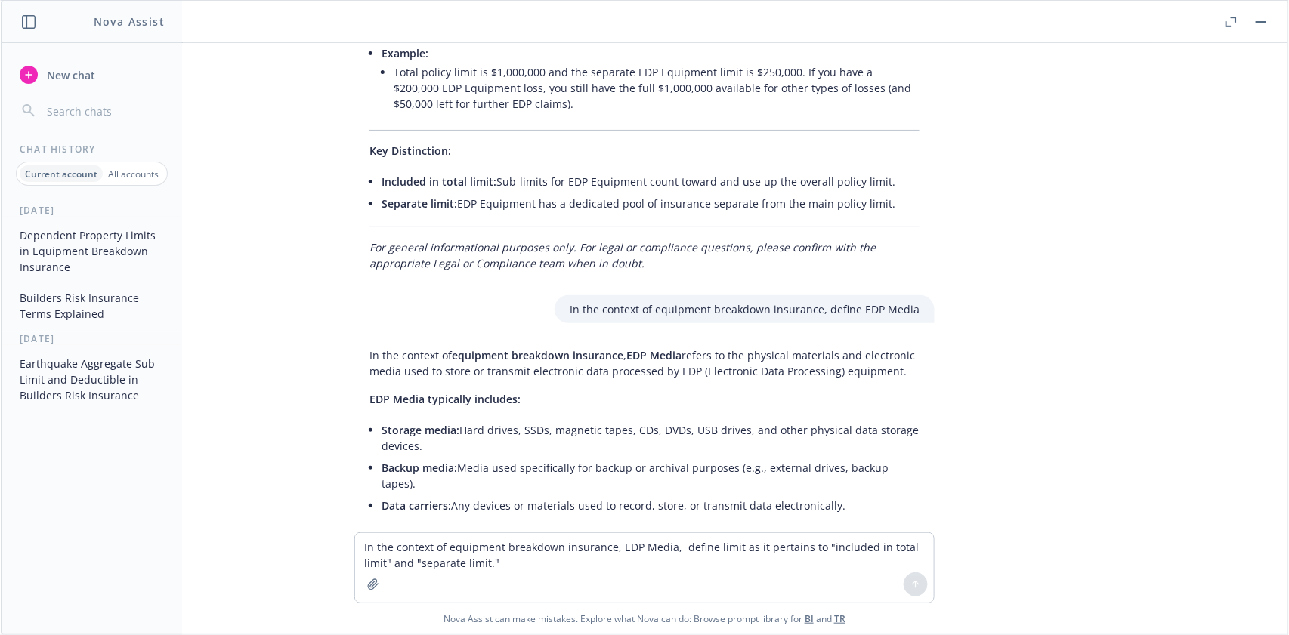
scroll to position [2379, 0]
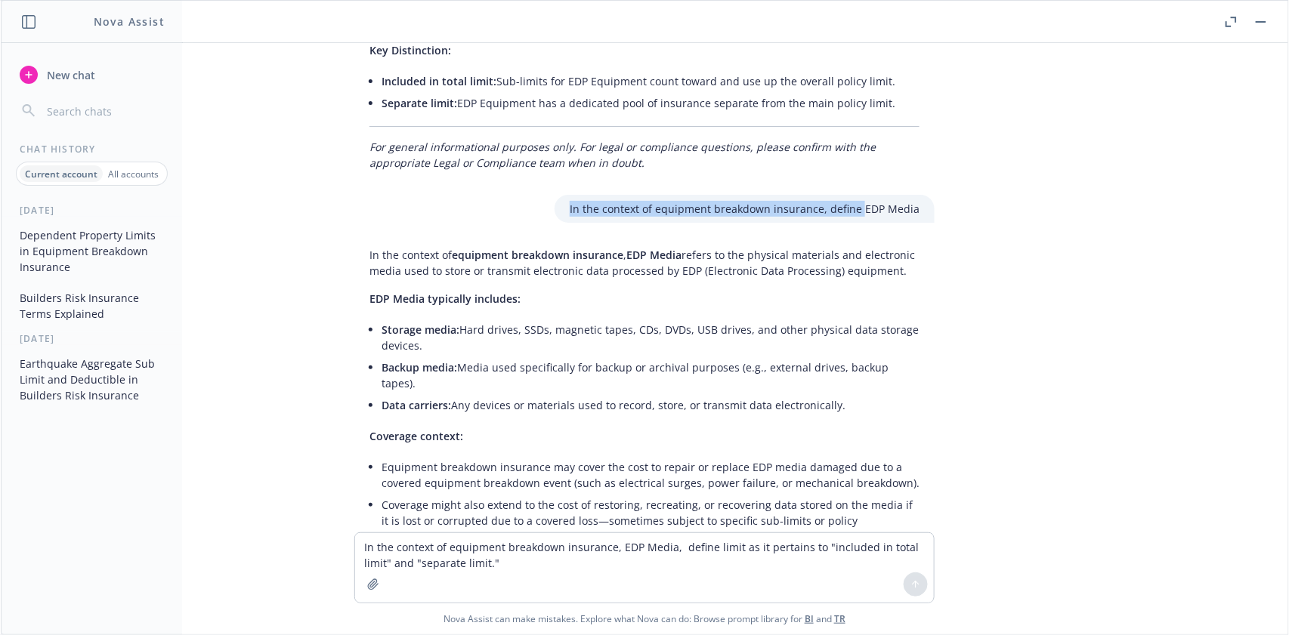
drag, startPoint x: 555, startPoint y: 186, endPoint x: 852, endPoint y: 192, distance: 296.9
click at [852, 195] on div "In the context of equipment breakdown insurance, define EDP Media" at bounding box center [744, 209] width 380 height 28
click at [397, 549] on textarea "In the context of equipment breakdown insurance, EDP Media, define limit as it …" at bounding box center [644, 567] width 579 height 69
paste textarea "define"
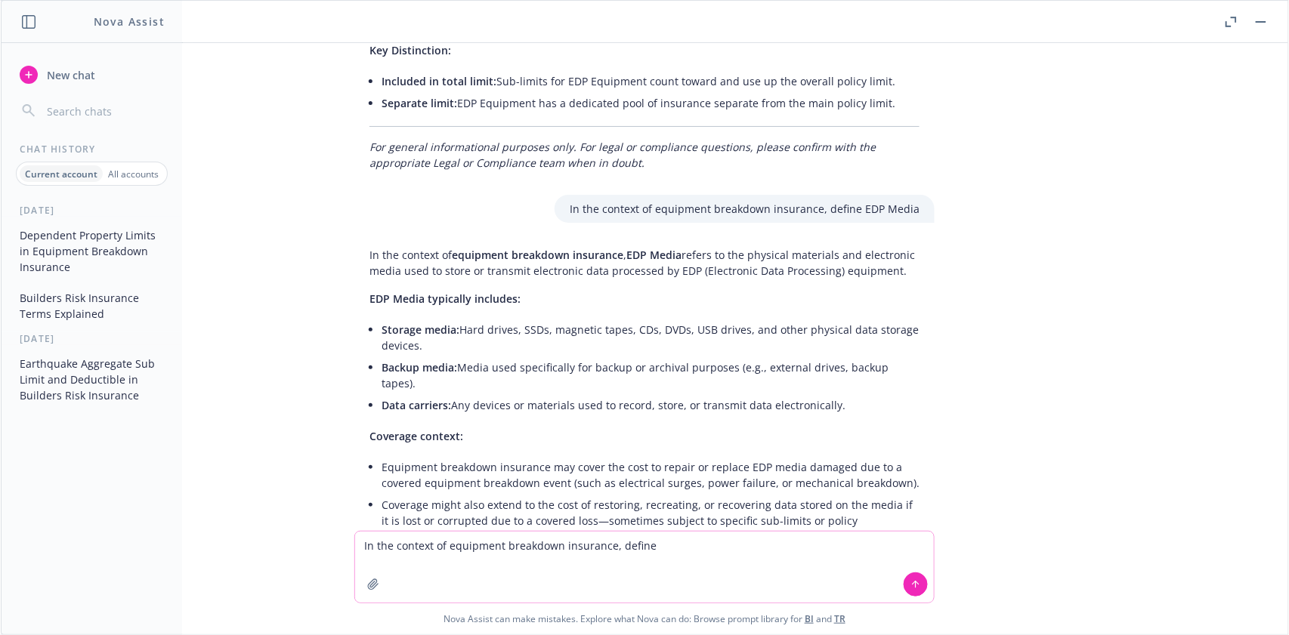
click at [650, 544] on textarea "In the context of equipment breakdown insurance, define" at bounding box center [644, 567] width 579 height 71
paste textarea "Errors & Omissions"
click at [915, 585] on icon at bounding box center [915, 585] width 0 height 6
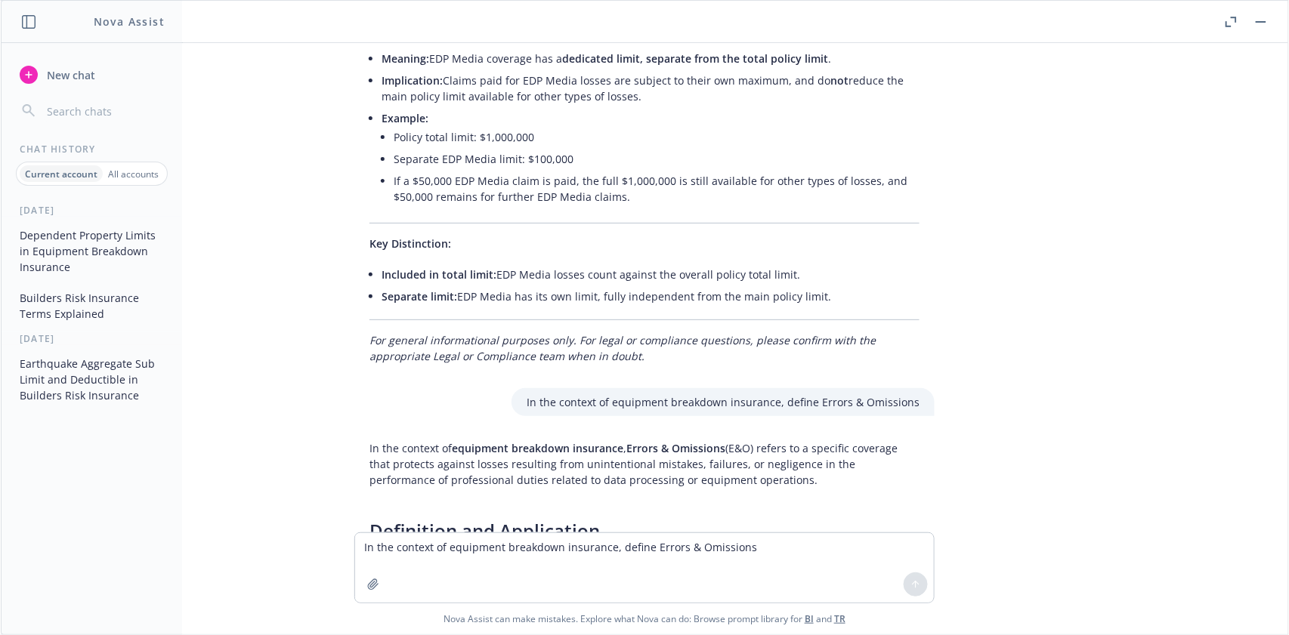
scroll to position [3471, 0]
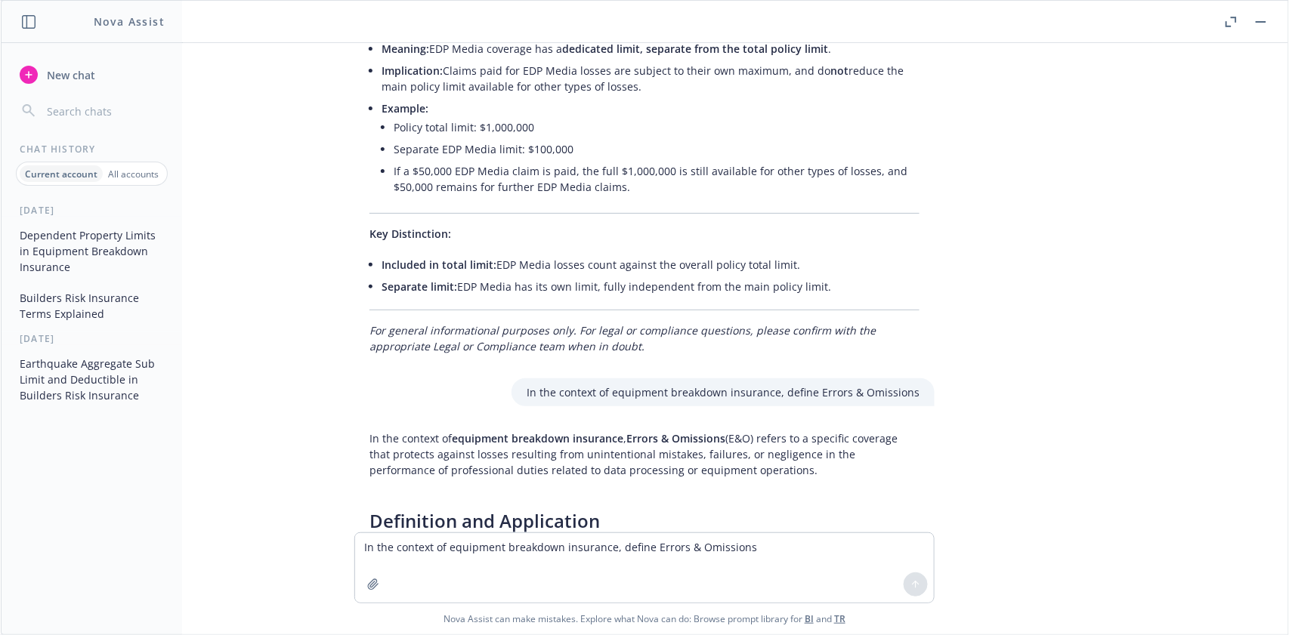
drag, startPoint x: 343, startPoint y: 379, endPoint x: 738, endPoint y: 422, distance: 397.4
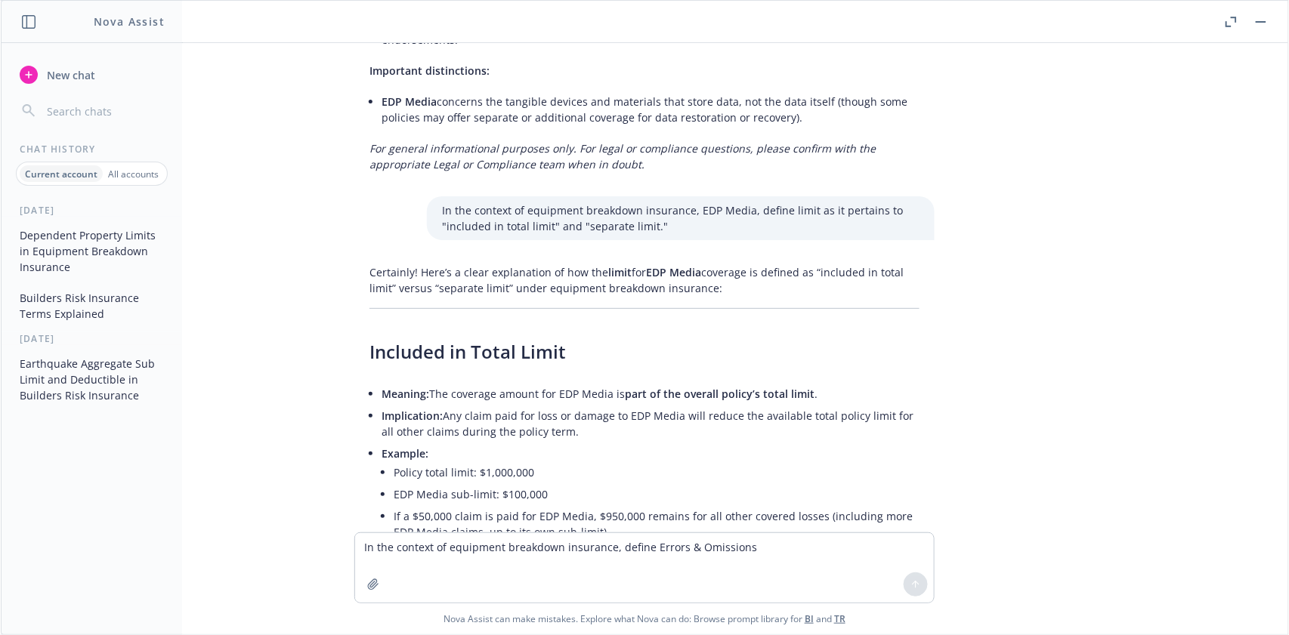
scroll to position [2867, 0]
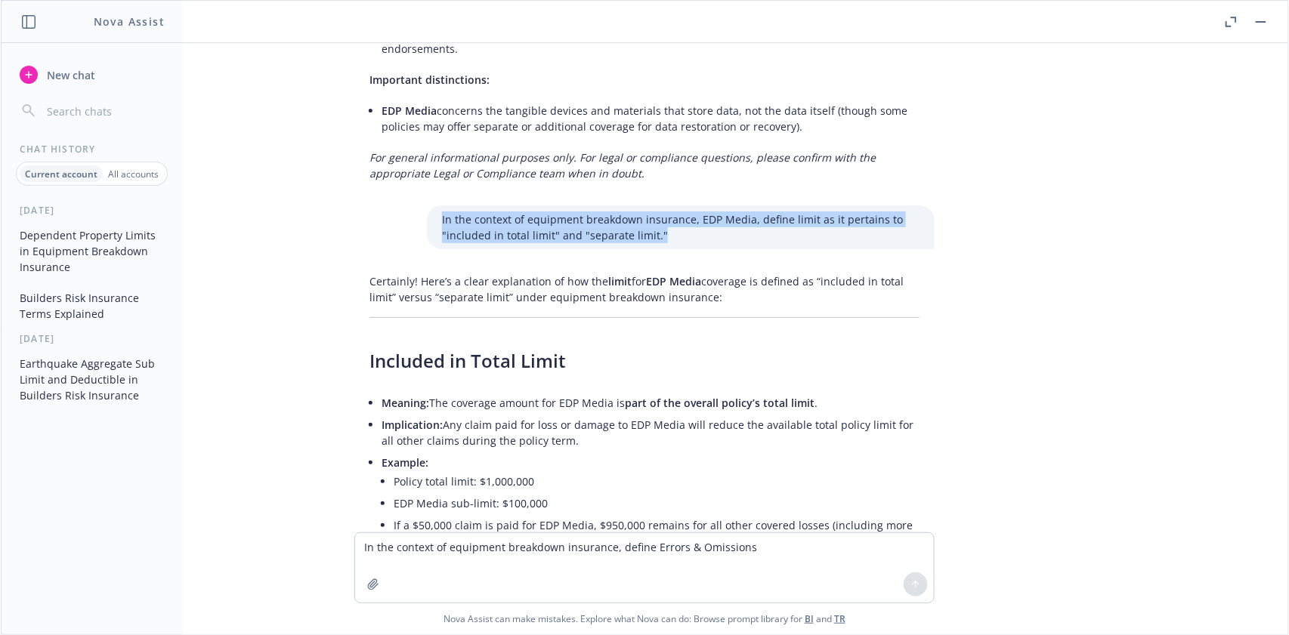
drag, startPoint x: 421, startPoint y: 159, endPoint x: 677, endPoint y: 197, distance: 258.1
click at [677, 205] on div "In the context of equipment breakdown insurance, EDP Media, define limit as it …" at bounding box center [681, 227] width 508 height 44
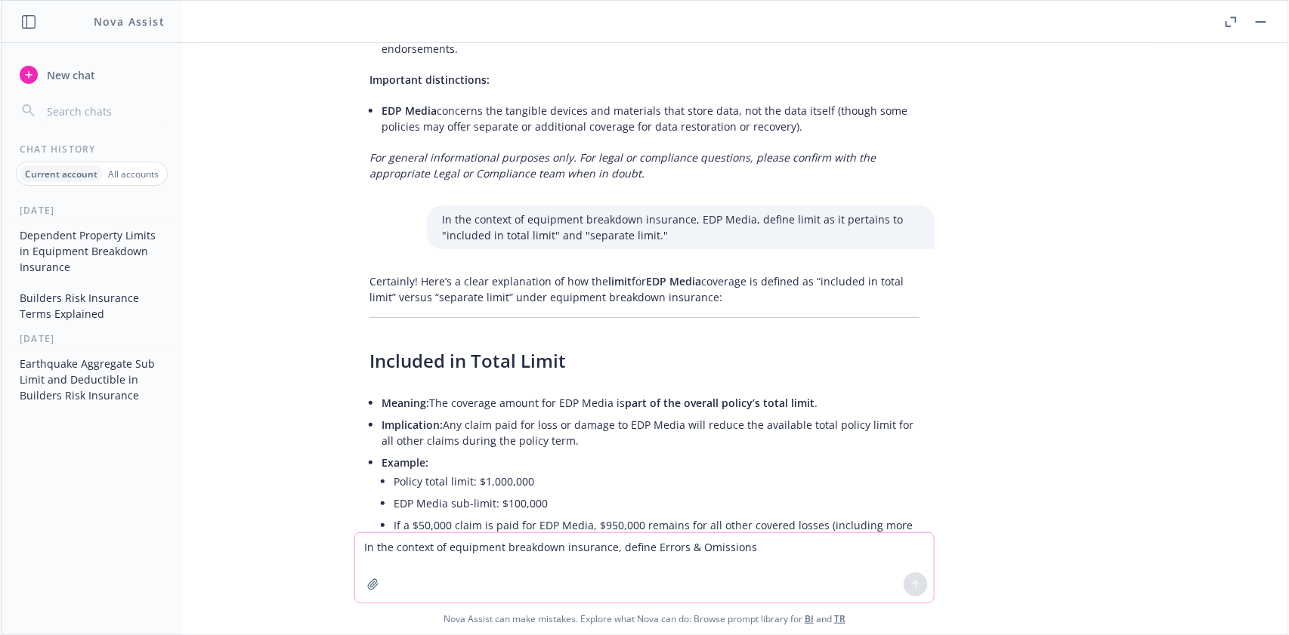
click at [369, 547] on textarea "In the context of equipment breakdown insurance, define Errors & Omissions" at bounding box center [644, 567] width 579 height 69
paste textarea "EDP Media, define limit as it pertains to "included in total limit" and "separa…"
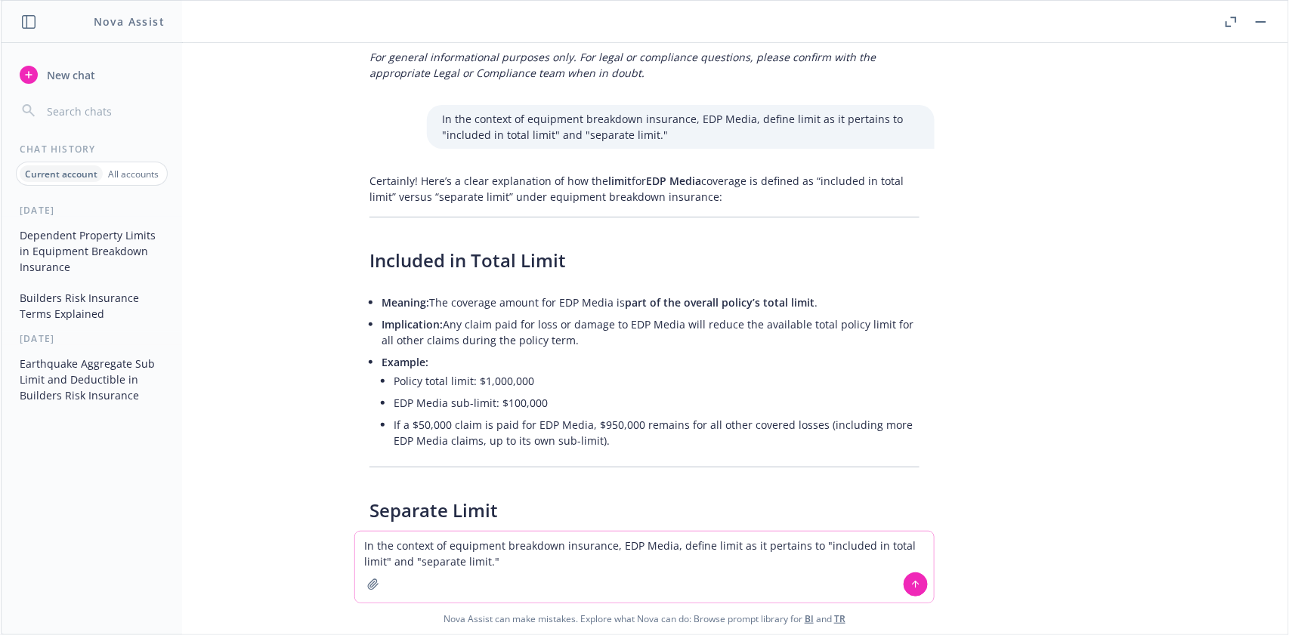
click at [660, 548] on textarea "In the context of equipment breakdown insurance, EDP Media, define limit as it …" at bounding box center [644, 567] width 579 height 71
type textarea "In the context of equipment breakdown insurance, Errors & Omissions, define lim…"
click at [910, 581] on icon at bounding box center [915, 584] width 11 height 11
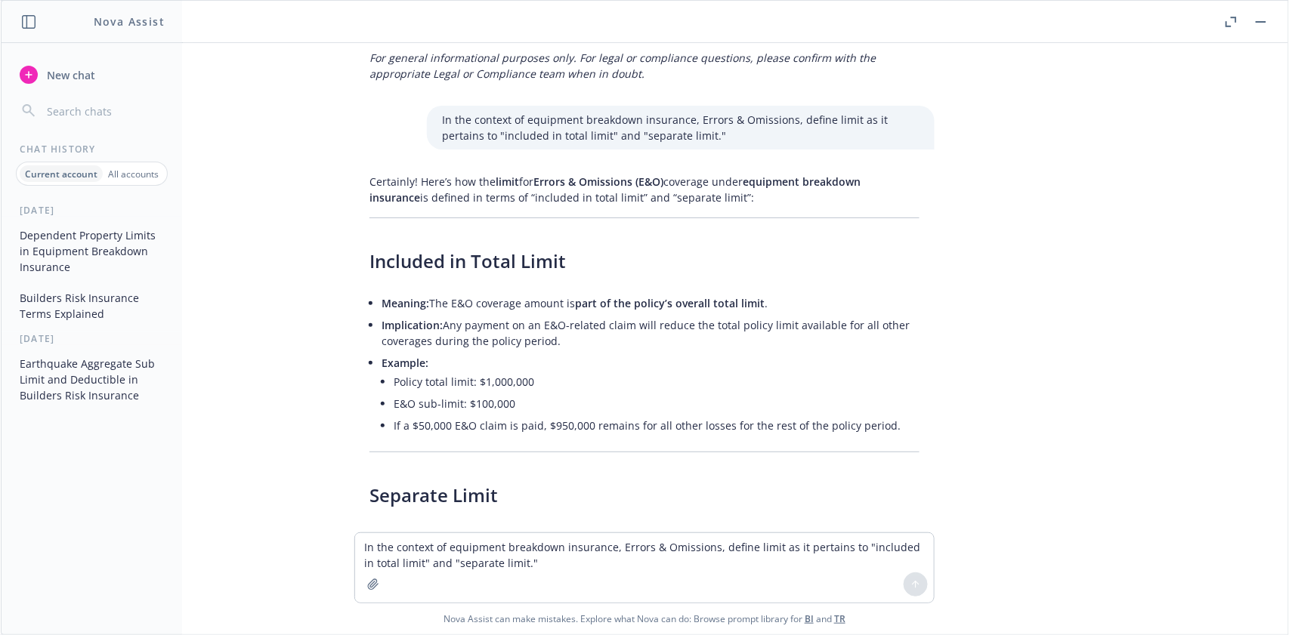
scroll to position [4433, 0]
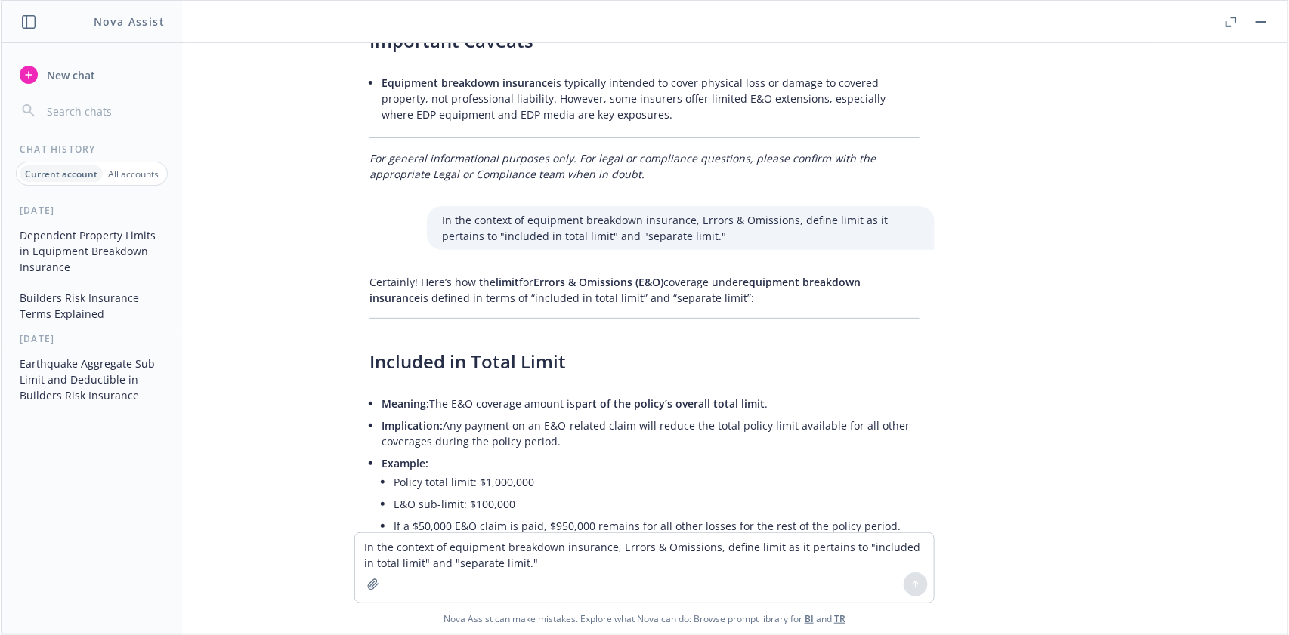
drag, startPoint x: 462, startPoint y: 229, endPoint x: 744, endPoint y: 245, distance: 282.2
click at [744, 274] on p "Certainly! Here’s how the limit for Errors & Omissions (E&O) coverage under equ…" at bounding box center [644, 290] width 550 height 32
